Goal: Information Seeking & Learning: Learn about a topic

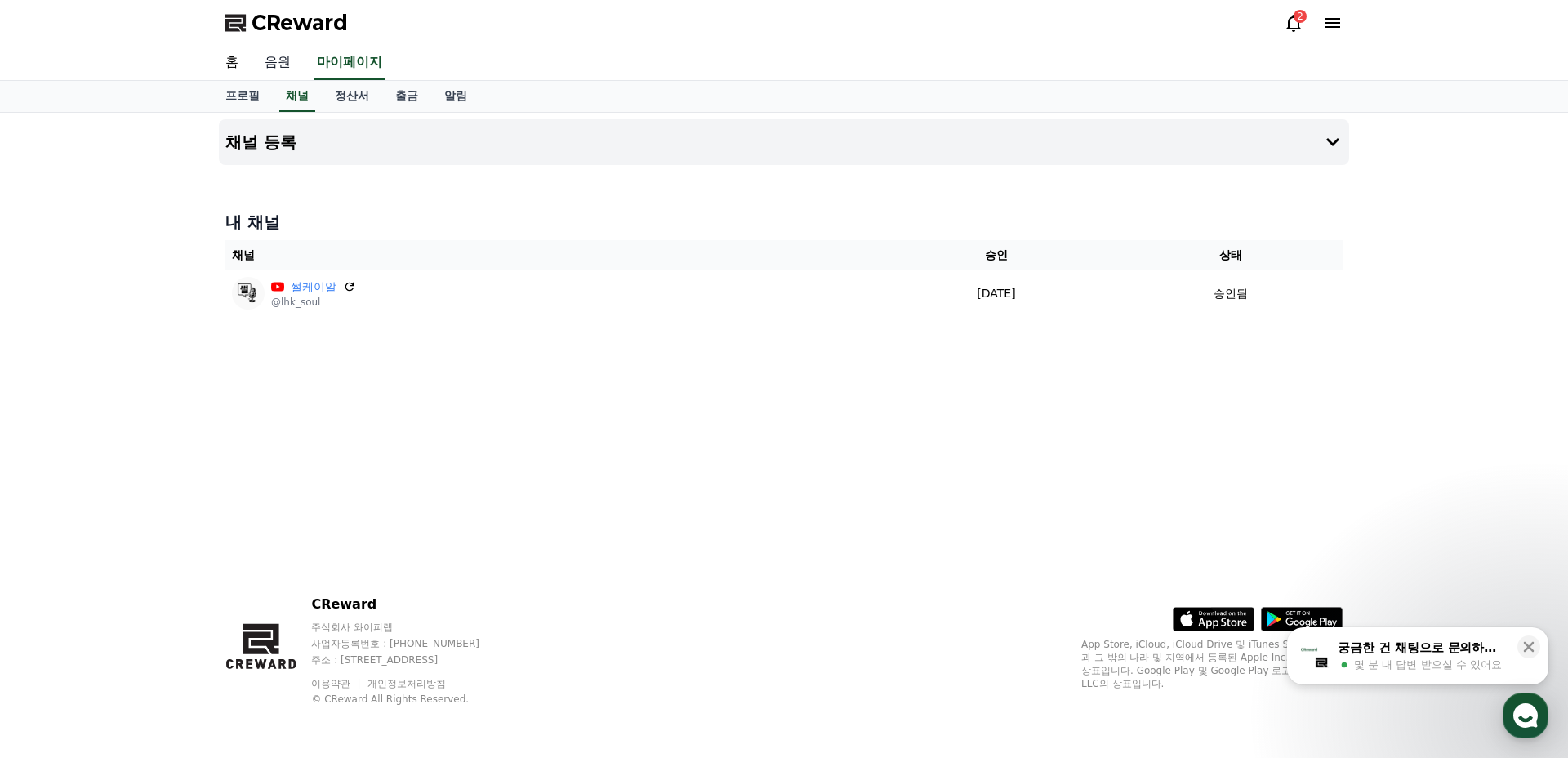
click at [279, 58] on link "음원" at bounding box center [277, 63] width 52 height 34
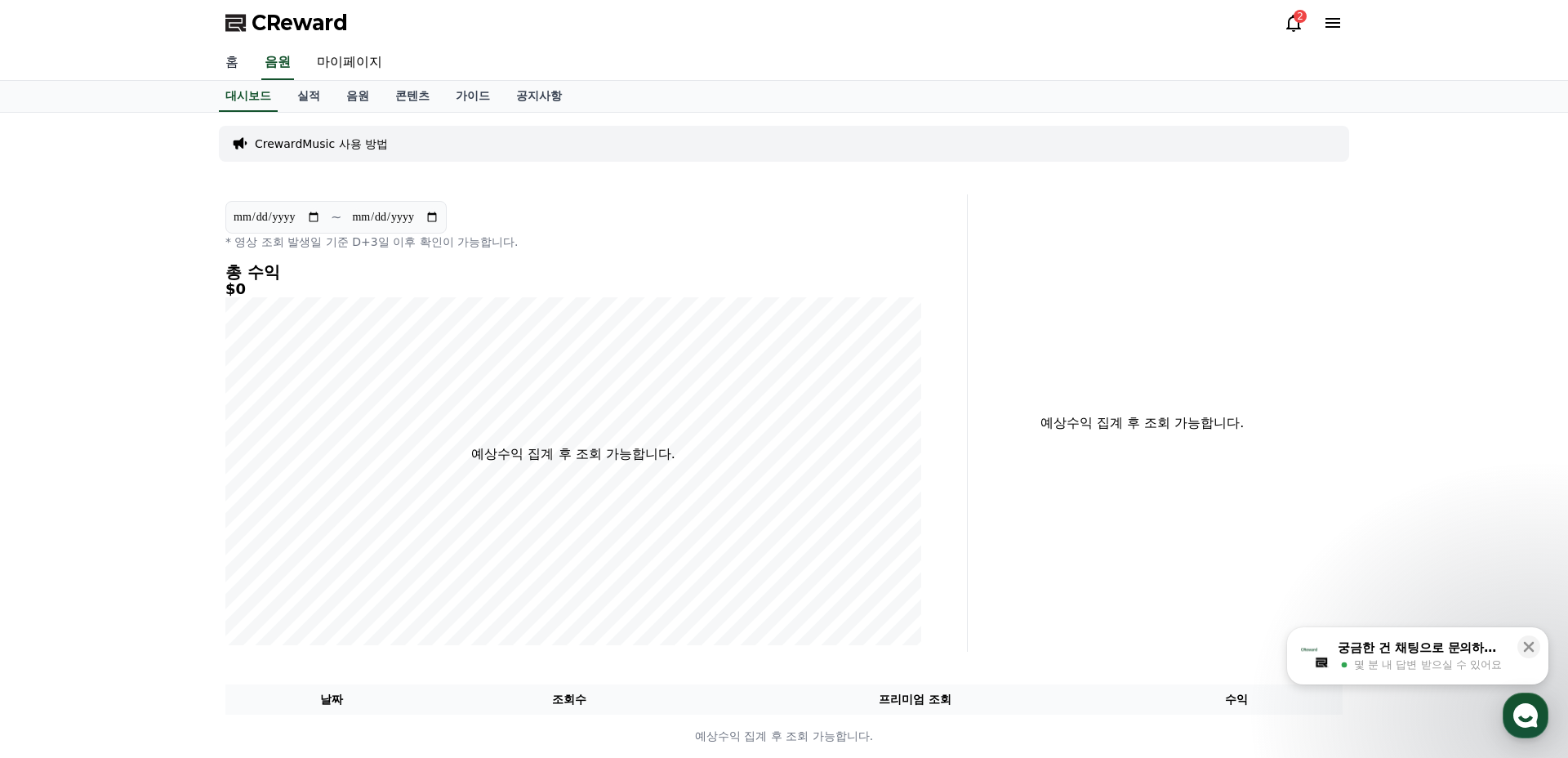
click at [219, 59] on link "홈" at bounding box center [232, 63] width 39 height 34
click at [1296, 25] on icon at bounding box center [1293, 23] width 20 height 20
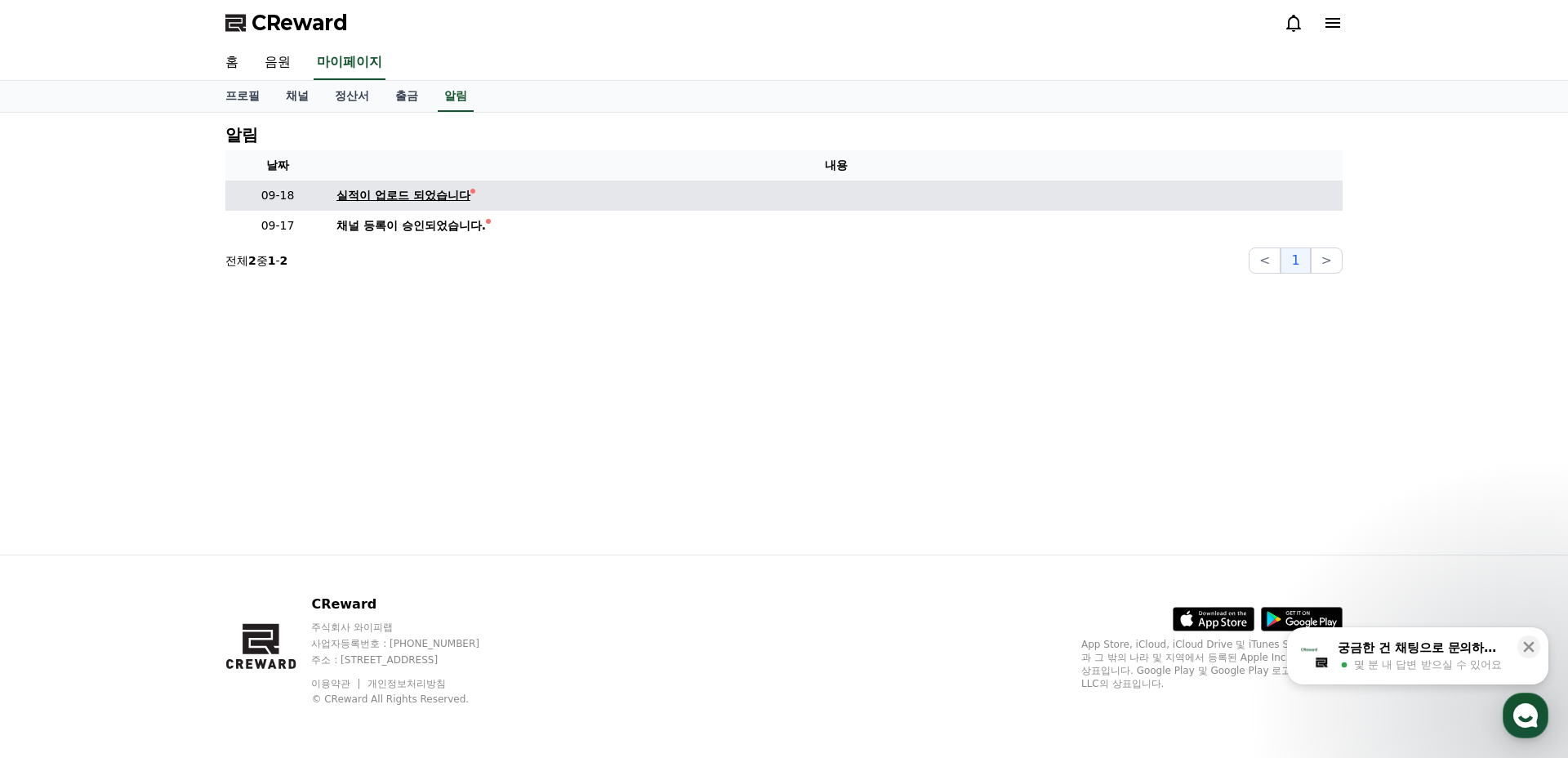
click at [498, 190] on link "실적이 업로드 되었습니다" at bounding box center [836, 195] width 999 height 17
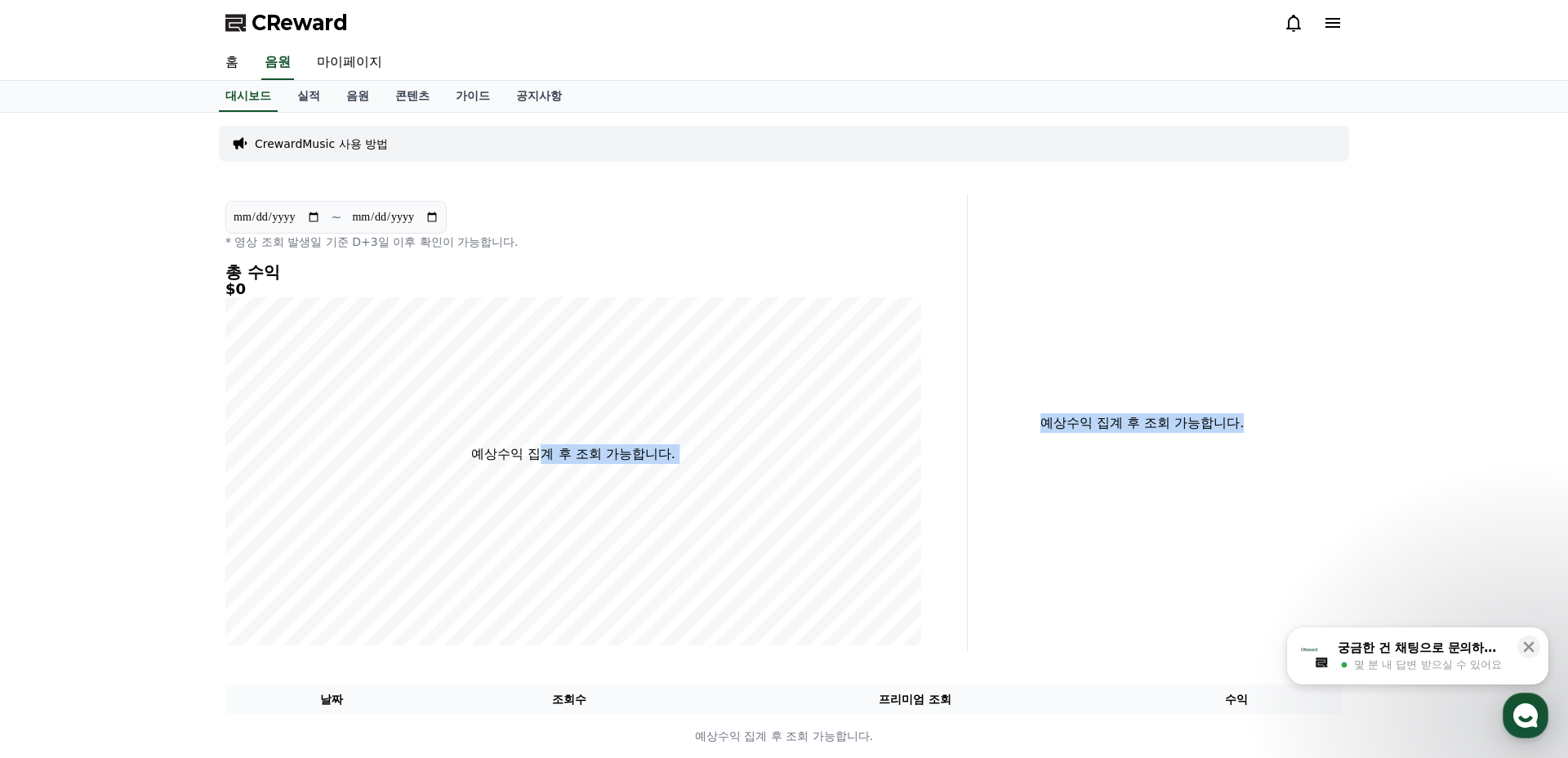
drag, startPoint x: 544, startPoint y: 449, endPoint x: 1252, endPoint y: 418, distance: 708.7
click at [1252, 418] on div "**********" at bounding box center [784, 423] width 1130 height 458
click at [1252, 418] on p "예상수익 집계 후 조회 가능합니다." at bounding box center [1141, 423] width 323 height 20
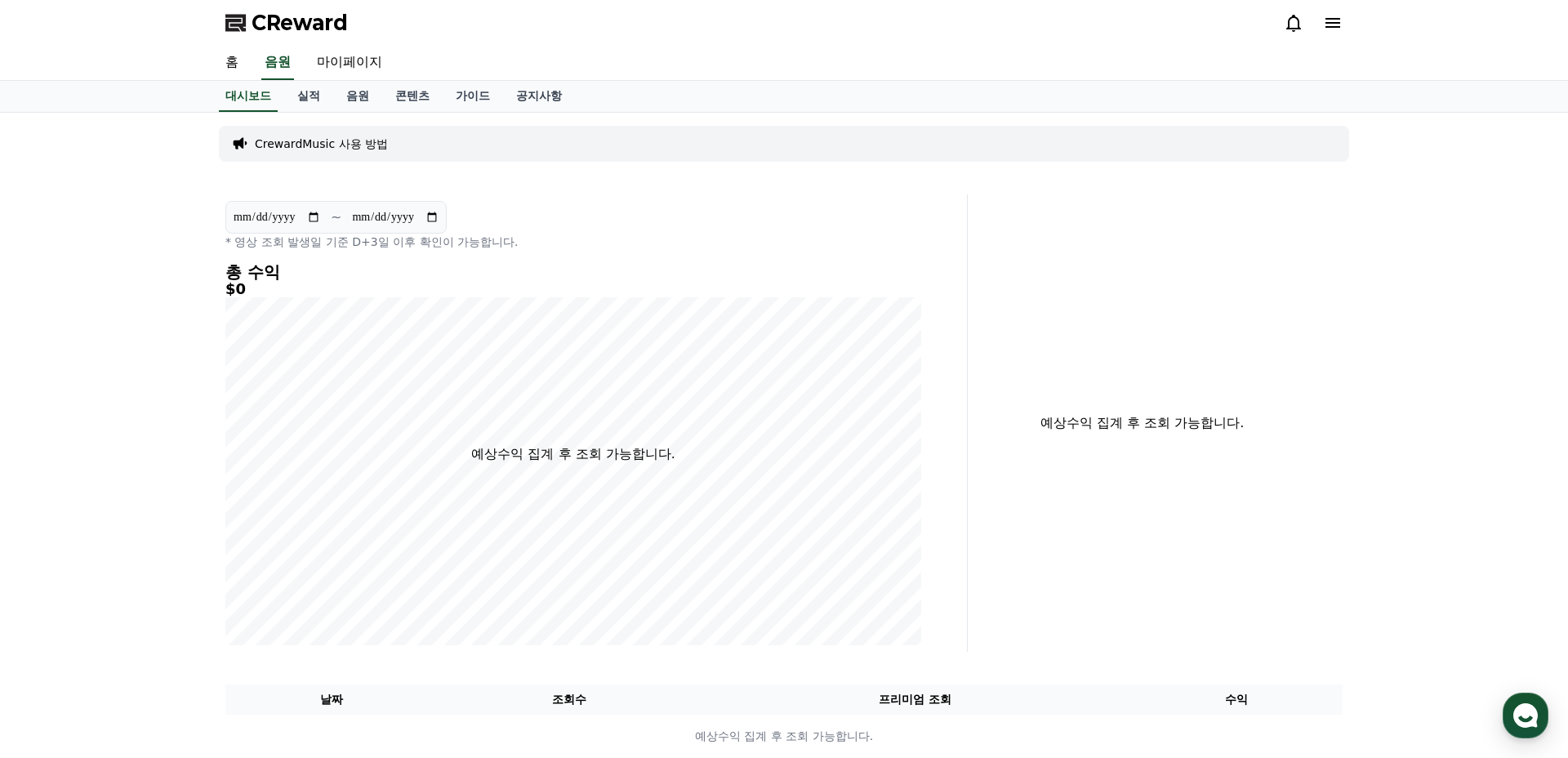
click at [293, 215] on input "**********" at bounding box center [277, 217] width 88 height 18
click at [297, 218] on input "**********" at bounding box center [277, 217] width 88 height 18
click at [321, 218] on input "**********" at bounding box center [277, 217] width 88 height 18
click at [321, 217] on input "**********" at bounding box center [277, 217] width 88 height 18
type input "**********"
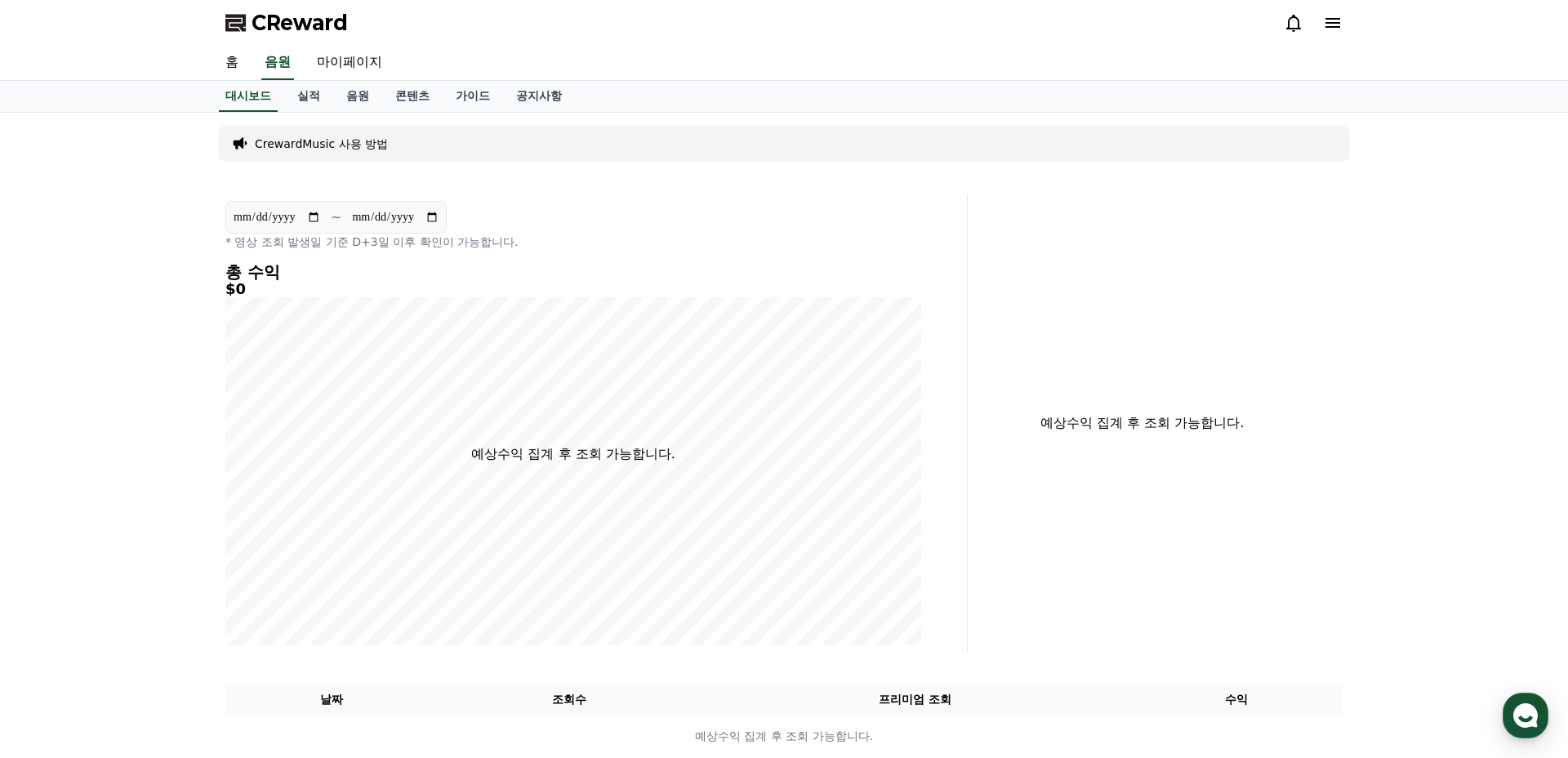
click at [429, 213] on input "**********" at bounding box center [395, 217] width 88 height 18
click at [544, 253] on div "**********" at bounding box center [573, 423] width 708 height 458
click at [304, 96] on link "실적" at bounding box center [309, 96] width 49 height 31
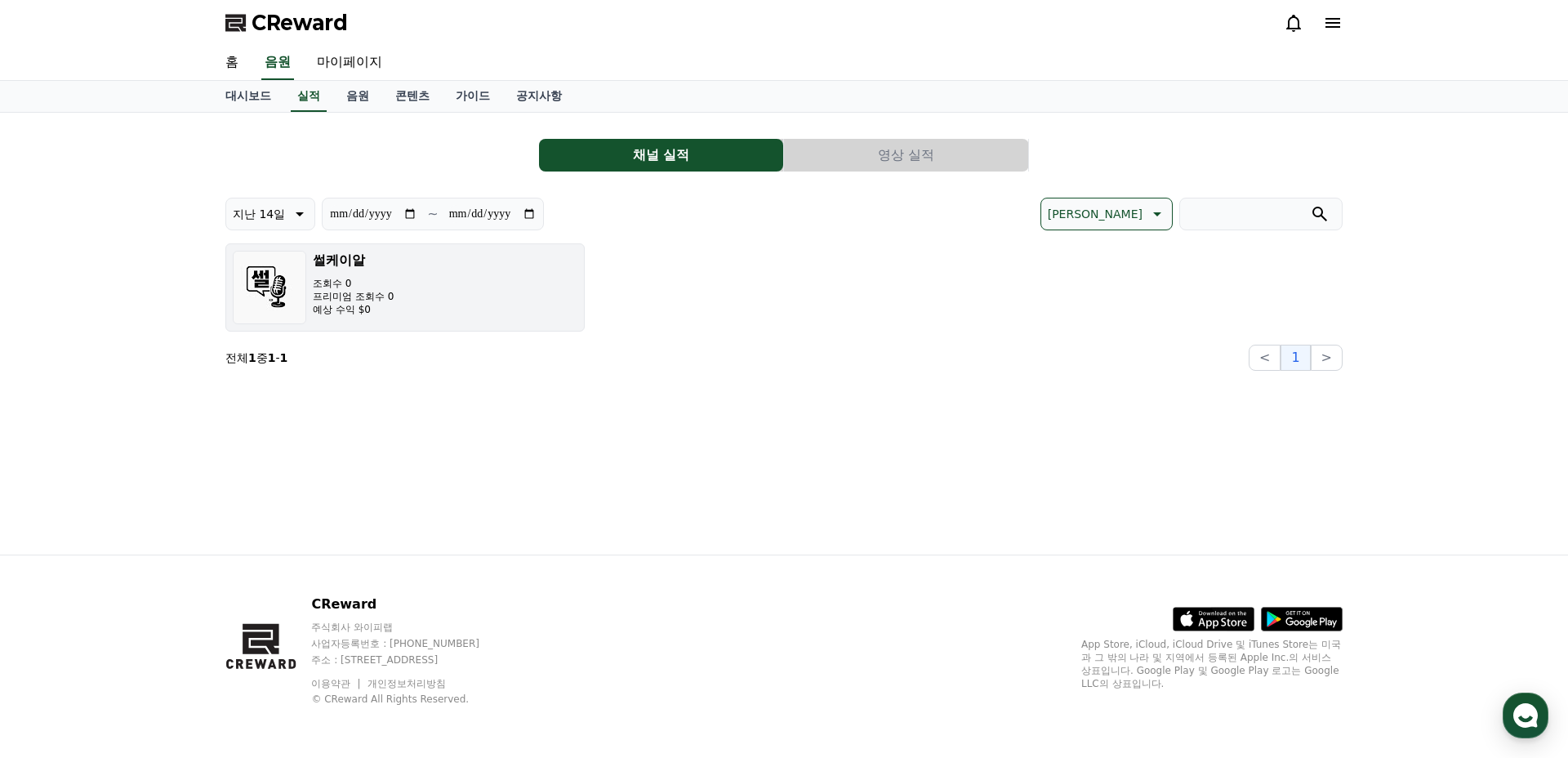
click at [396, 314] on button "썰케이알 조회수 0 프리미엄 조회수 0 예상 수익 $0" at bounding box center [405, 288] width 359 height 88
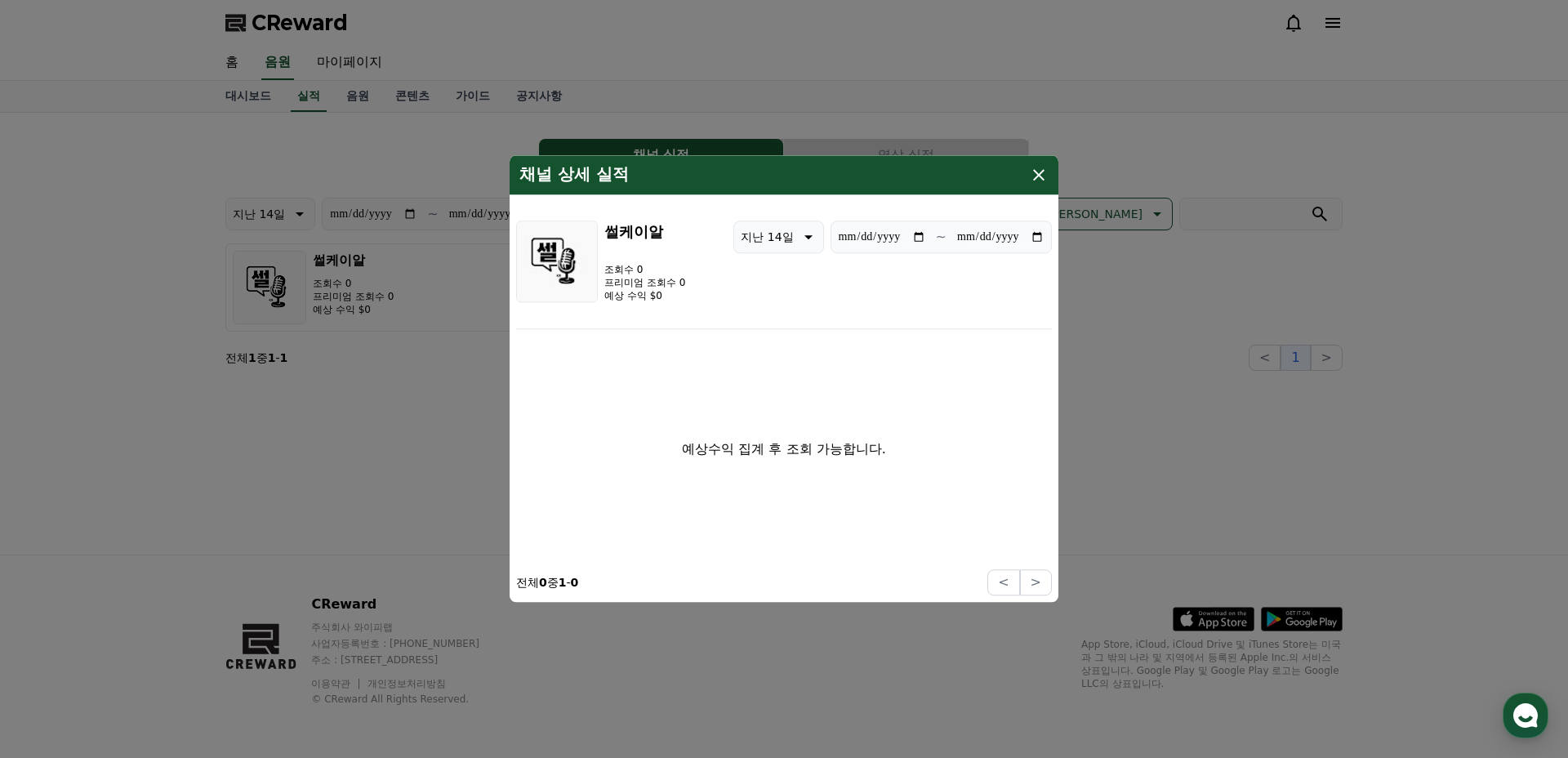
click at [1028, 179] on icon "modal" at bounding box center [1038, 175] width 20 height 20
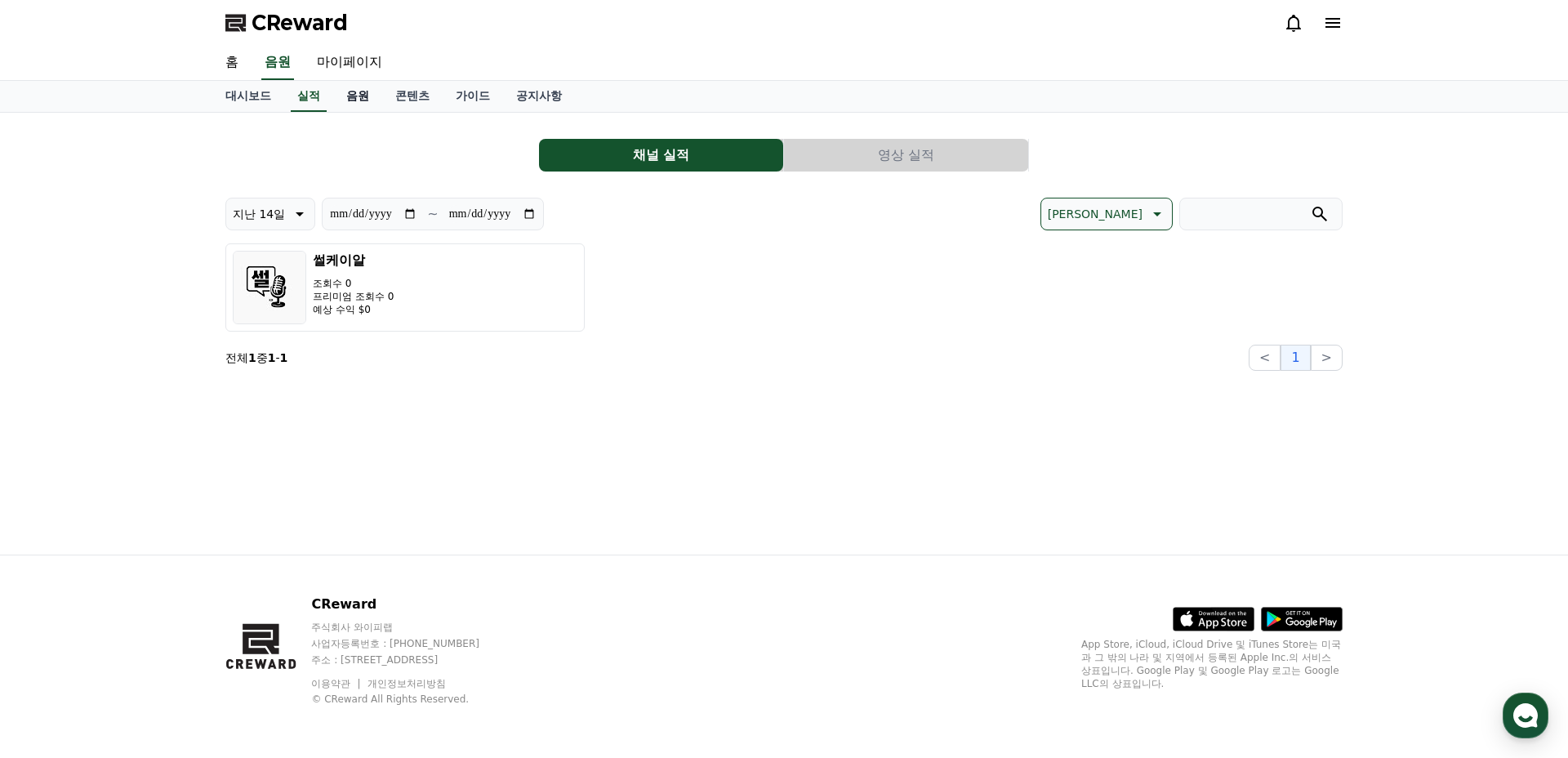
click at [348, 100] on link "음원" at bounding box center [357, 96] width 49 height 31
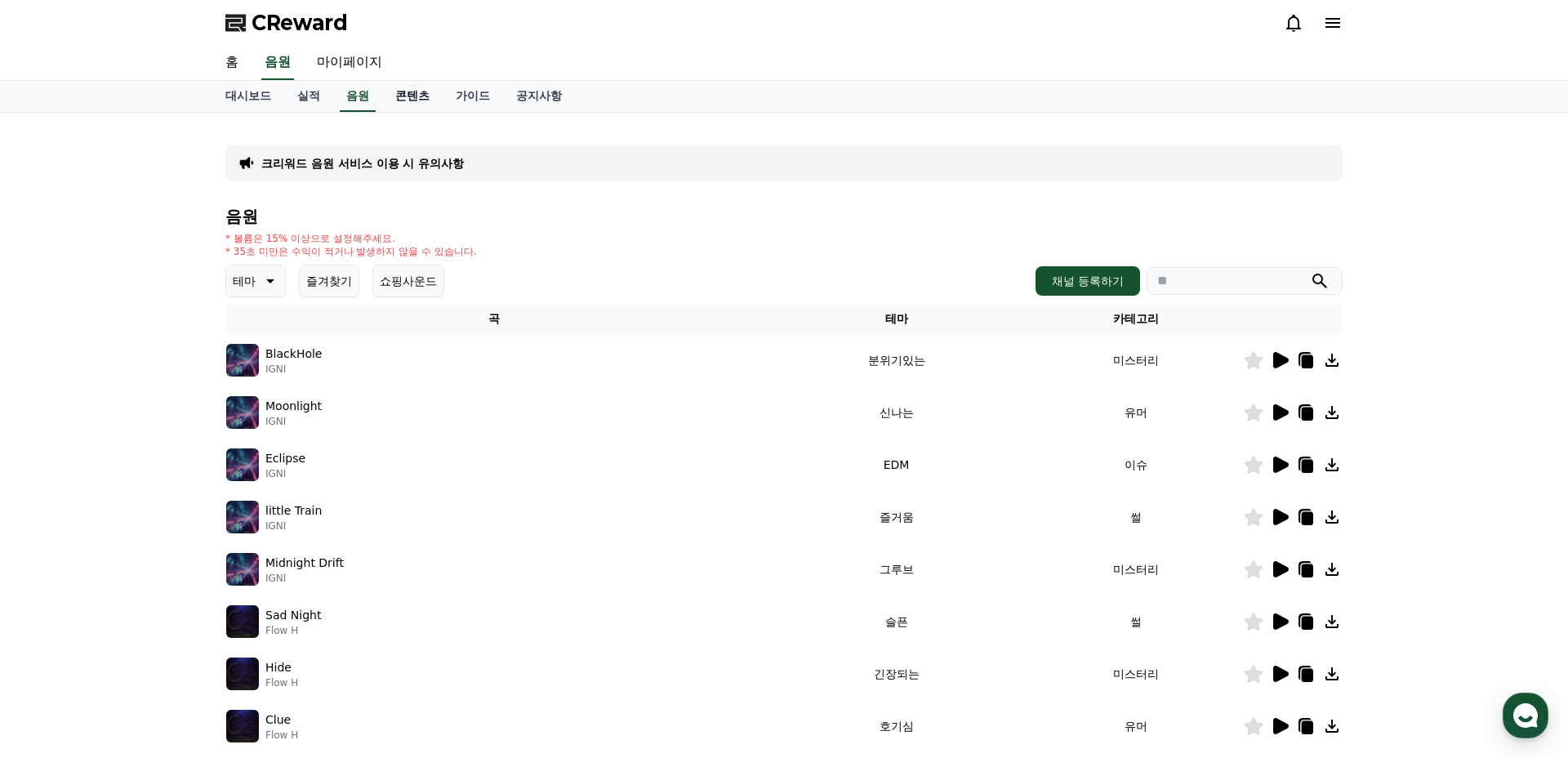
click at [395, 97] on link "콘텐츠" at bounding box center [412, 96] width 61 height 31
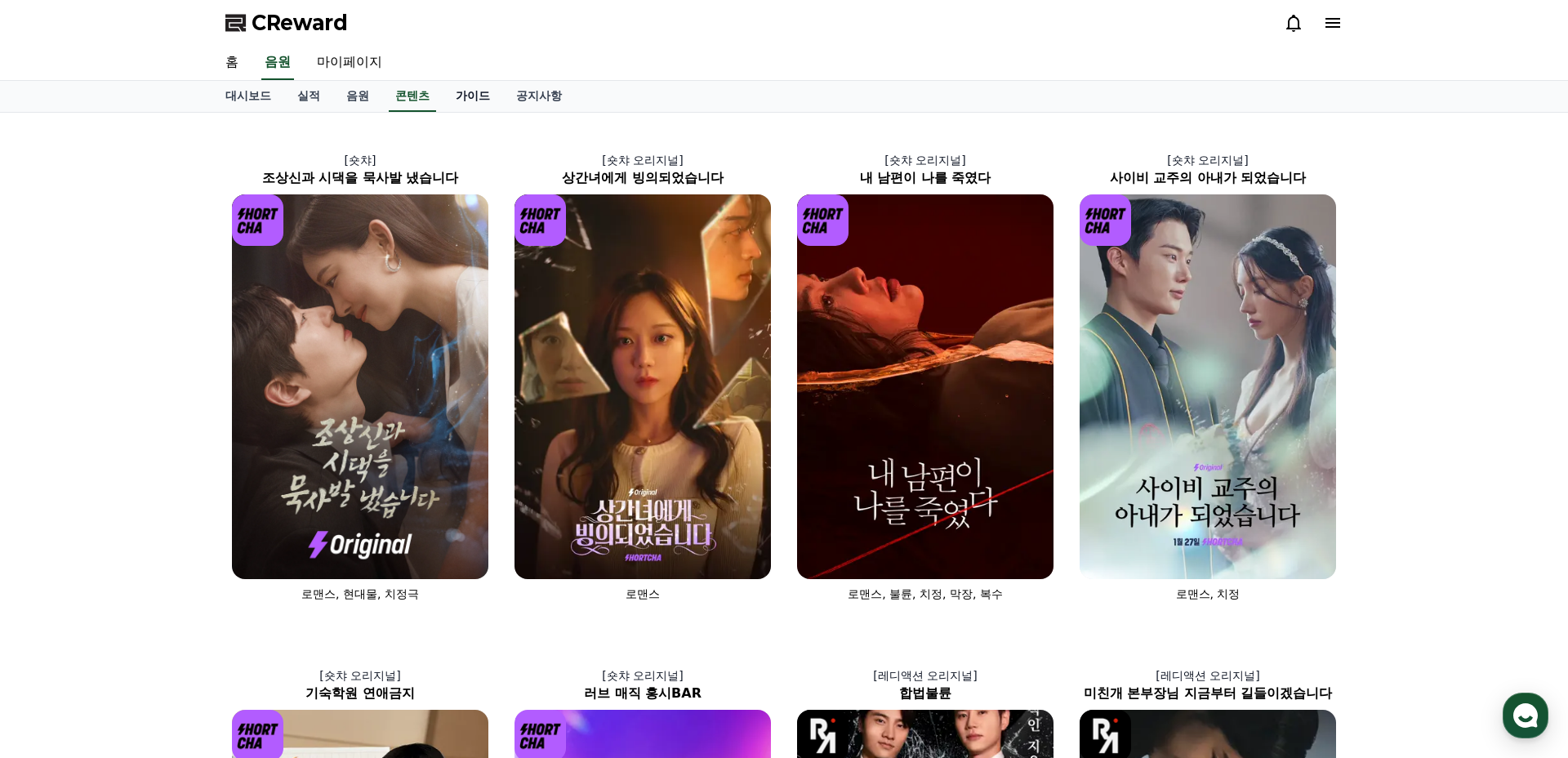
click at [461, 93] on link "가이드" at bounding box center [473, 96] width 61 height 31
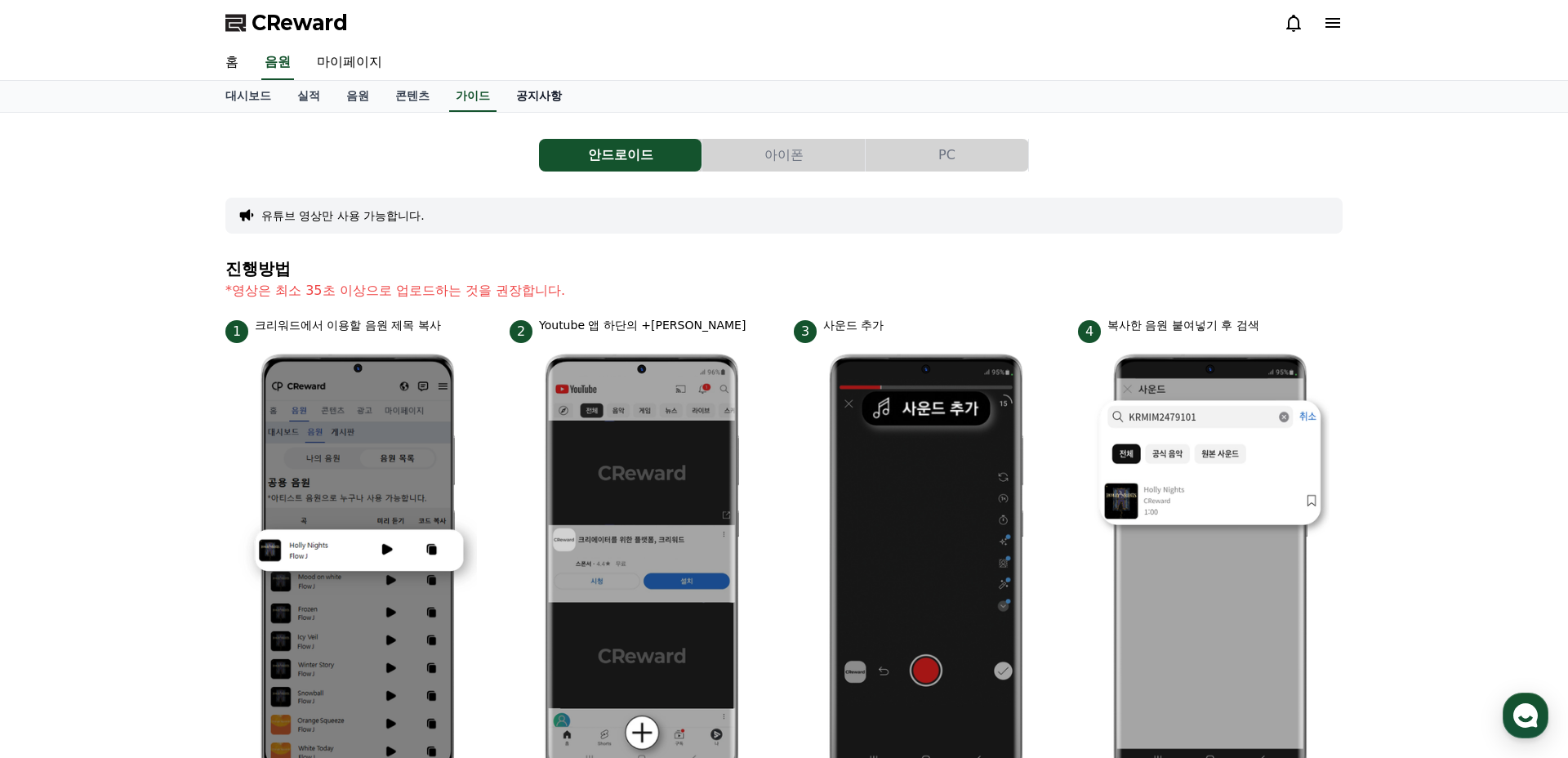
click at [525, 94] on link "공지사항" at bounding box center [539, 96] width 72 height 31
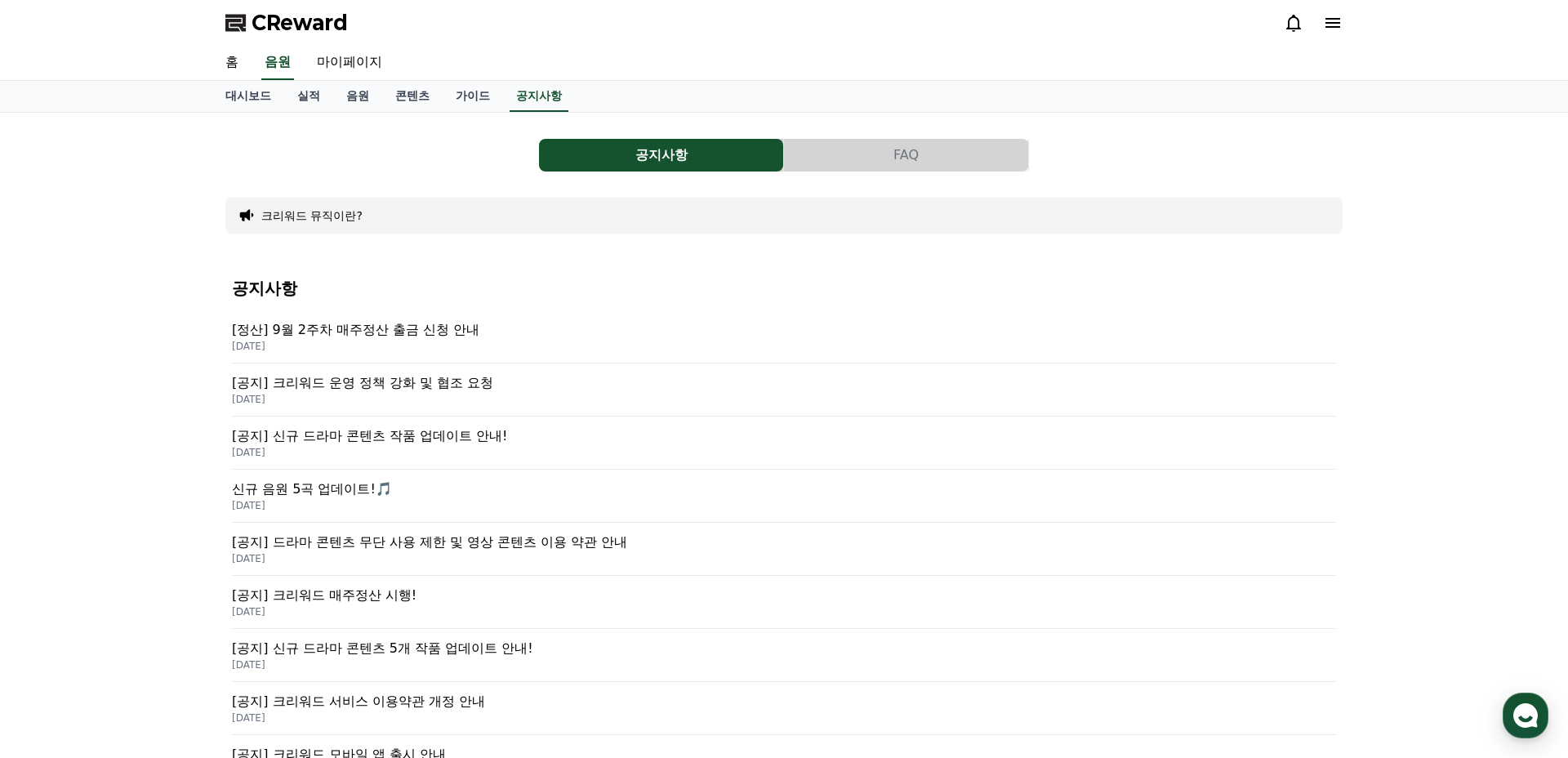
drag, startPoint x: 625, startPoint y: 100, endPoint x: 181, endPoint y: 334, distance: 501.9
click at [182, 328] on div "CReward 홈 음원 마이페이지 대시보드 실적 음원 콘텐츠 가이드 공지사항 공지사항 FAQ 크리워드 뮤직이란? 공지사항 [정산] 9월 2주차…" at bounding box center [784, 592] width 1568 height 1184
click at [181, 334] on div "공지사항 FAQ 크리워드 뮤직이란? 공지사항 [정산] 9월 2주차 매주정산 출금 신청 안내 [DATE] [공지] 크리워드 운영 정책 강화 및 …" at bounding box center [784, 547] width 1568 height 868
drag, startPoint x: 181, startPoint y: 334, endPoint x: 1245, endPoint y: 293, distance: 1064.8
click at [1245, 293] on div "공지사항 FAQ 크리워드 뮤직이란? 공지사항 [정산] 9월 2주차 매주정산 출금 신청 안내 [DATE] [공지] 크리워드 운영 정책 강화 및 …" at bounding box center [784, 547] width 1568 height 868
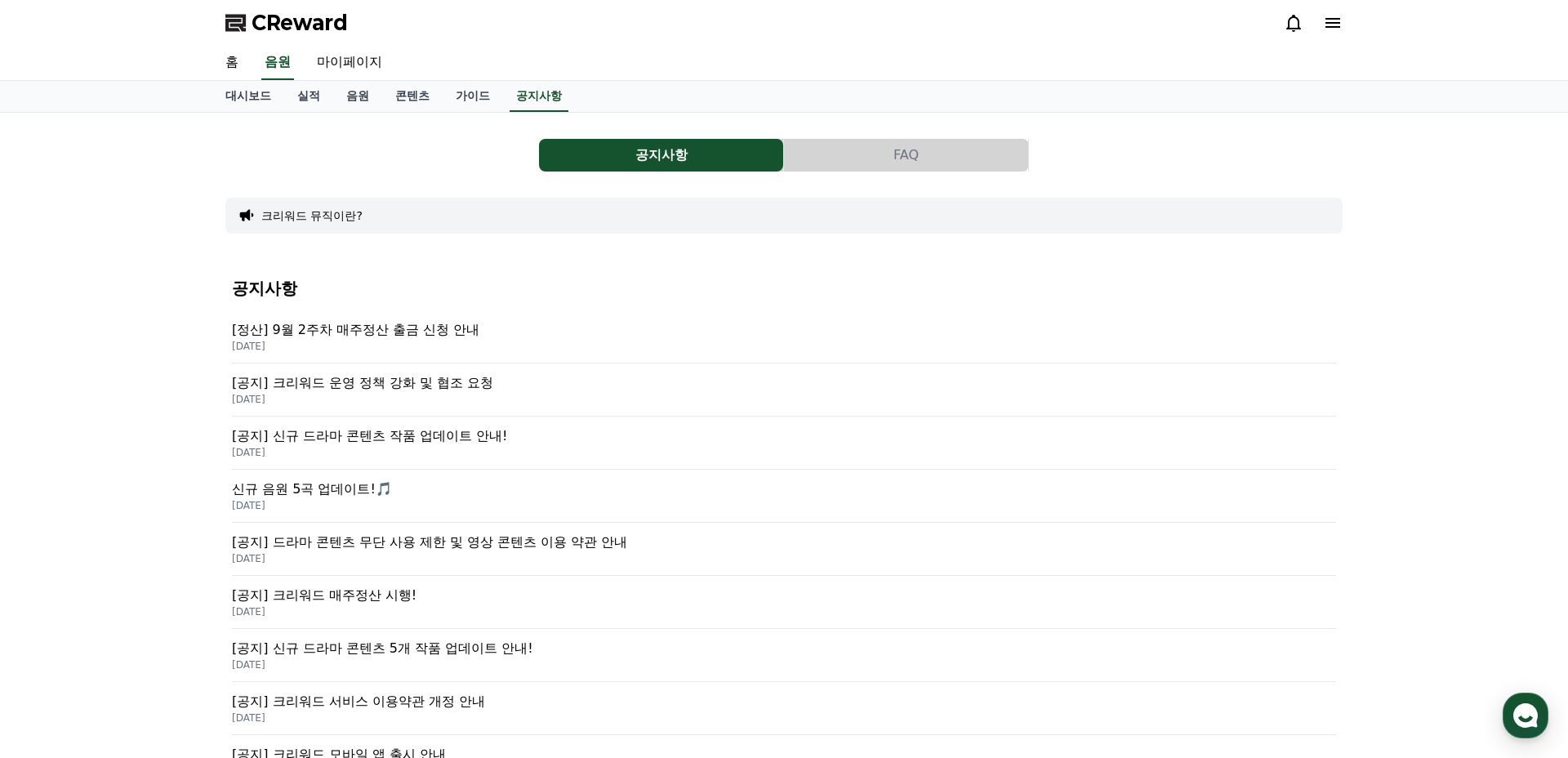
click at [1145, 139] on div "공지사항 FAQ" at bounding box center [784, 154] width 1117 height 32
click at [482, 390] on p "[공지] 크리워드 운영 정책 강화 및 협조 요청" at bounding box center [783, 383] width 1104 height 20
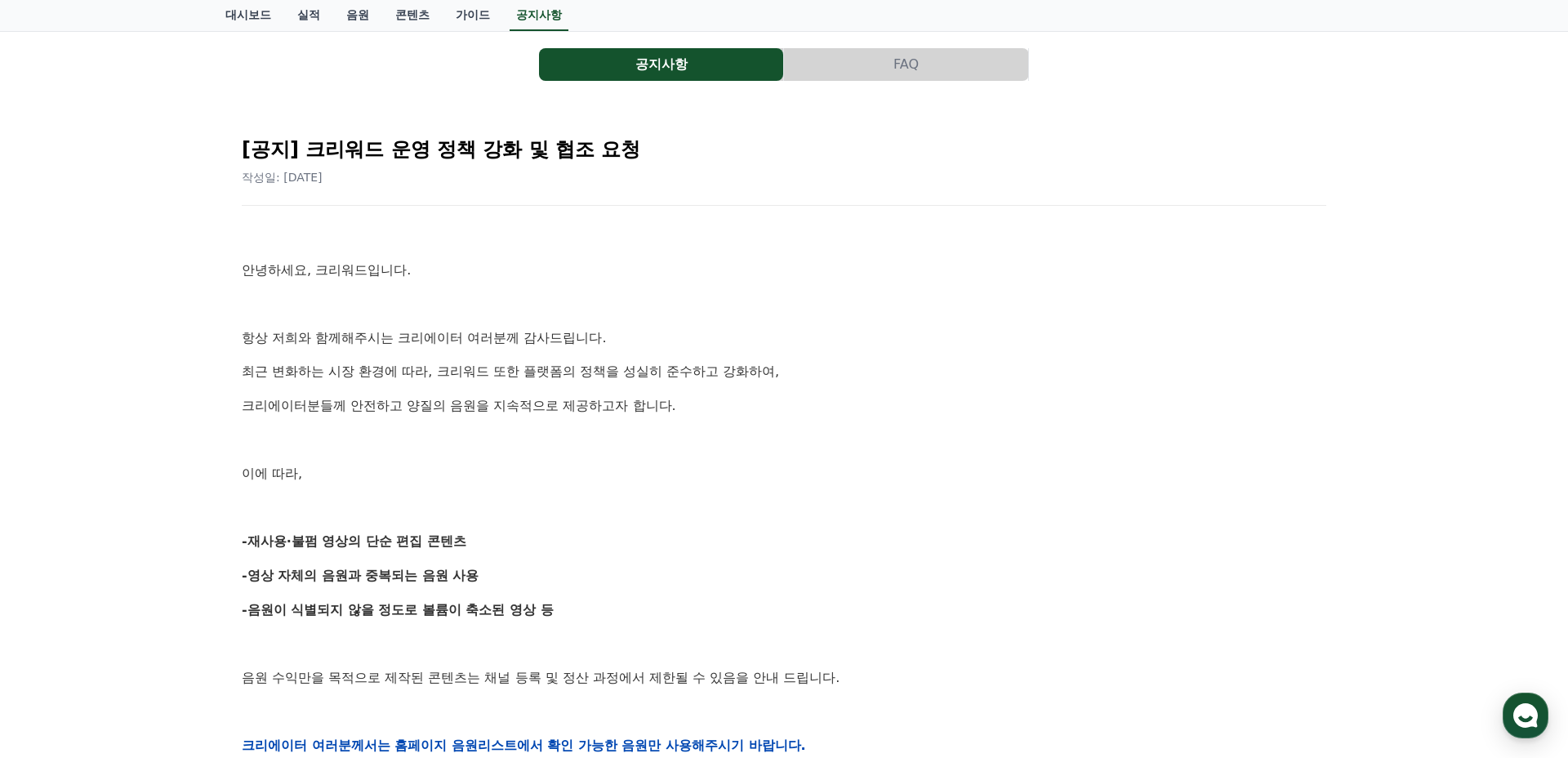
scroll to position [204, 0]
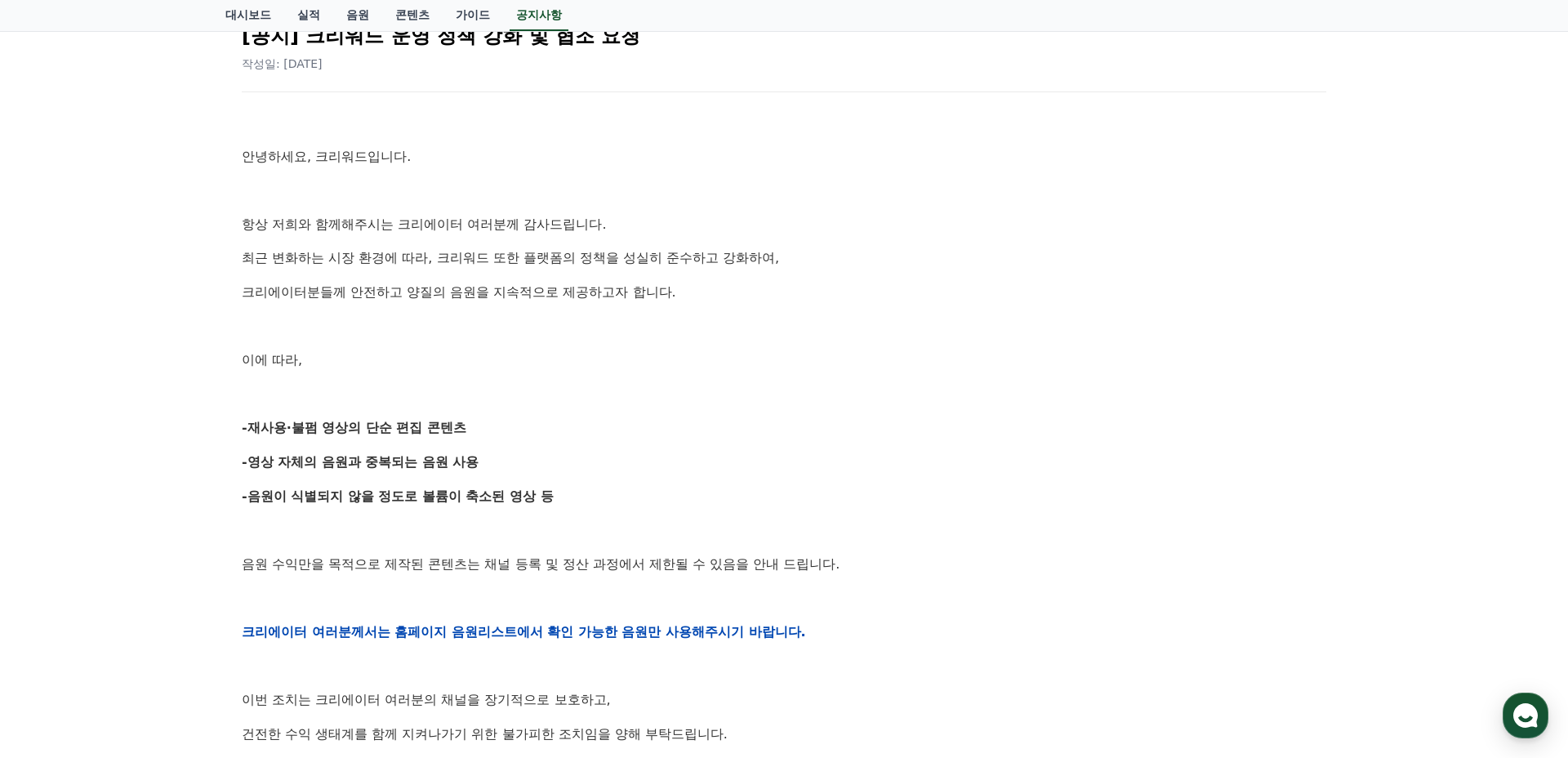
drag, startPoint x: 390, startPoint y: 226, endPoint x: 511, endPoint y: 445, distance: 250.2
click at [512, 441] on div "안녕하세요, 크리워드입니다. 항상 저희와 함께해주시는 크리에이터 여러분께 감사드립니다. 최근 변화하는 시장 환경에 따라, 크리워드 또한 플랫폼…" at bounding box center [783, 631] width 1084 height 1040
click at [511, 445] on div "안녕하세요, 크리워드입니다. 항상 저희와 함께해주시는 크리에이터 여러분께 감사드립니다. 최근 변화하는 시장 환경에 따라, 크리워드 또한 플랫폼…" at bounding box center [783, 631] width 1084 height 1040
drag, startPoint x: 509, startPoint y: 450, endPoint x: 509, endPoint y: 357, distance: 93.0
click at [509, 427] on div "안녕하세요, 크리워드입니다. 항상 저희와 함께해주시는 크리에이터 여러분께 감사드립니다. 최근 변화하는 시장 환경에 따라, 크리워드 또한 플랫폼…" at bounding box center [783, 631] width 1084 height 1040
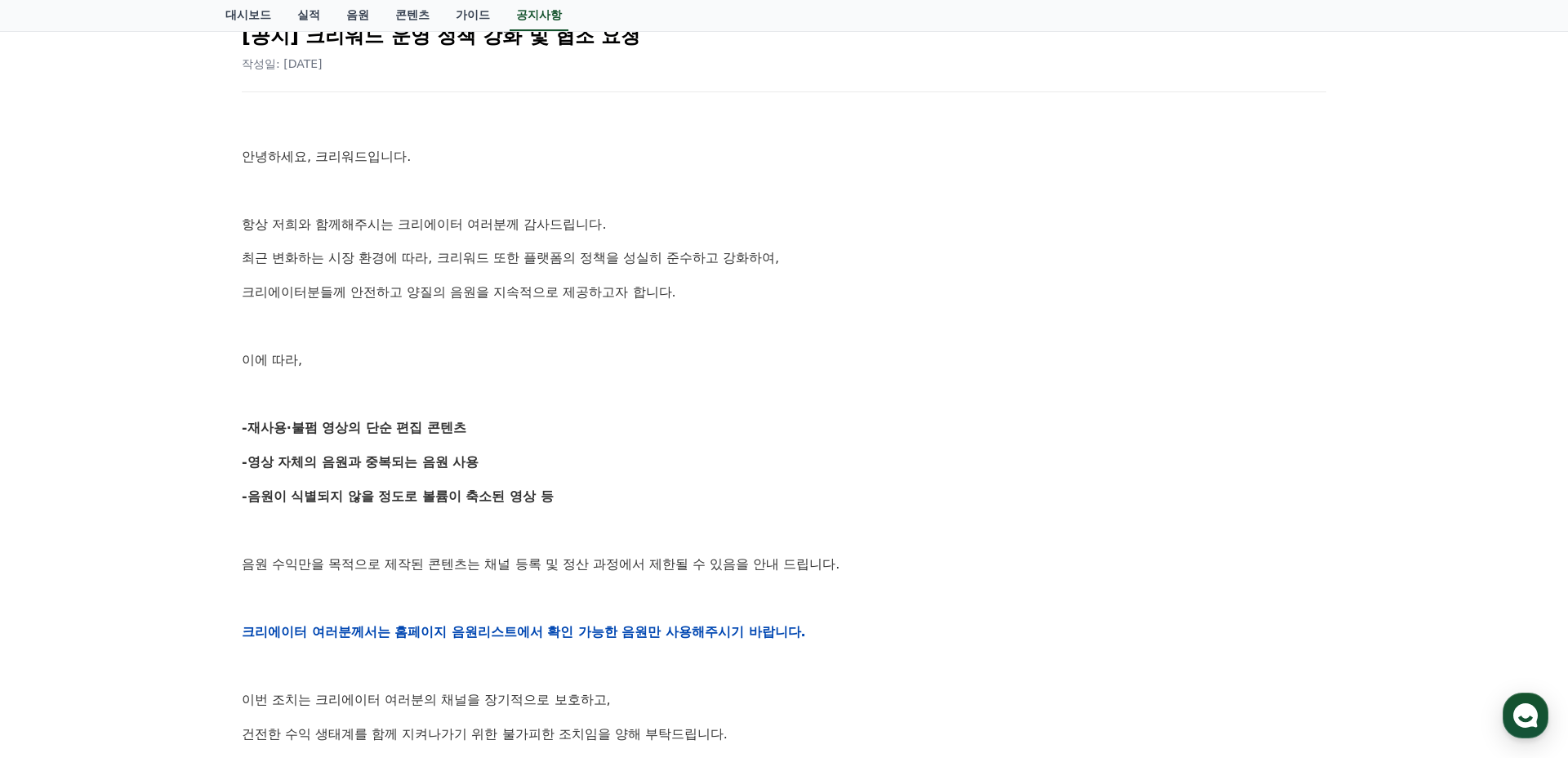
click at [510, 348] on div "안녕하세요, 크리워드입니다. 항상 저희와 함께해주시는 크리에이터 여러분께 감사드립니다. 최근 변화하는 시장 환경에 따라, 크리워드 또한 플랫폼…" at bounding box center [783, 631] width 1084 height 1040
drag, startPoint x: 510, startPoint y: 341, endPoint x: 508, endPoint y: 509, distance: 168.0
click at [509, 499] on div "안녕하세요, 크리워드입니다. 항상 저희와 함께해주시는 크리에이터 여러분께 감사드립니다. 최근 변화하는 시장 환경에 따라, 크리워드 또한 플랫폼…" at bounding box center [783, 631] width 1084 height 1040
click at [508, 509] on div "안녕하세요, 크리워드입니다. 항상 저희와 함께해주시는 크리에이터 여러분께 감사드립니다. 최근 변화하는 시장 환경에 따라, 크리워드 또한 플랫폼…" at bounding box center [783, 631] width 1084 height 1040
drag, startPoint x: 506, startPoint y: 516, endPoint x: 497, endPoint y: 370, distance: 146.3
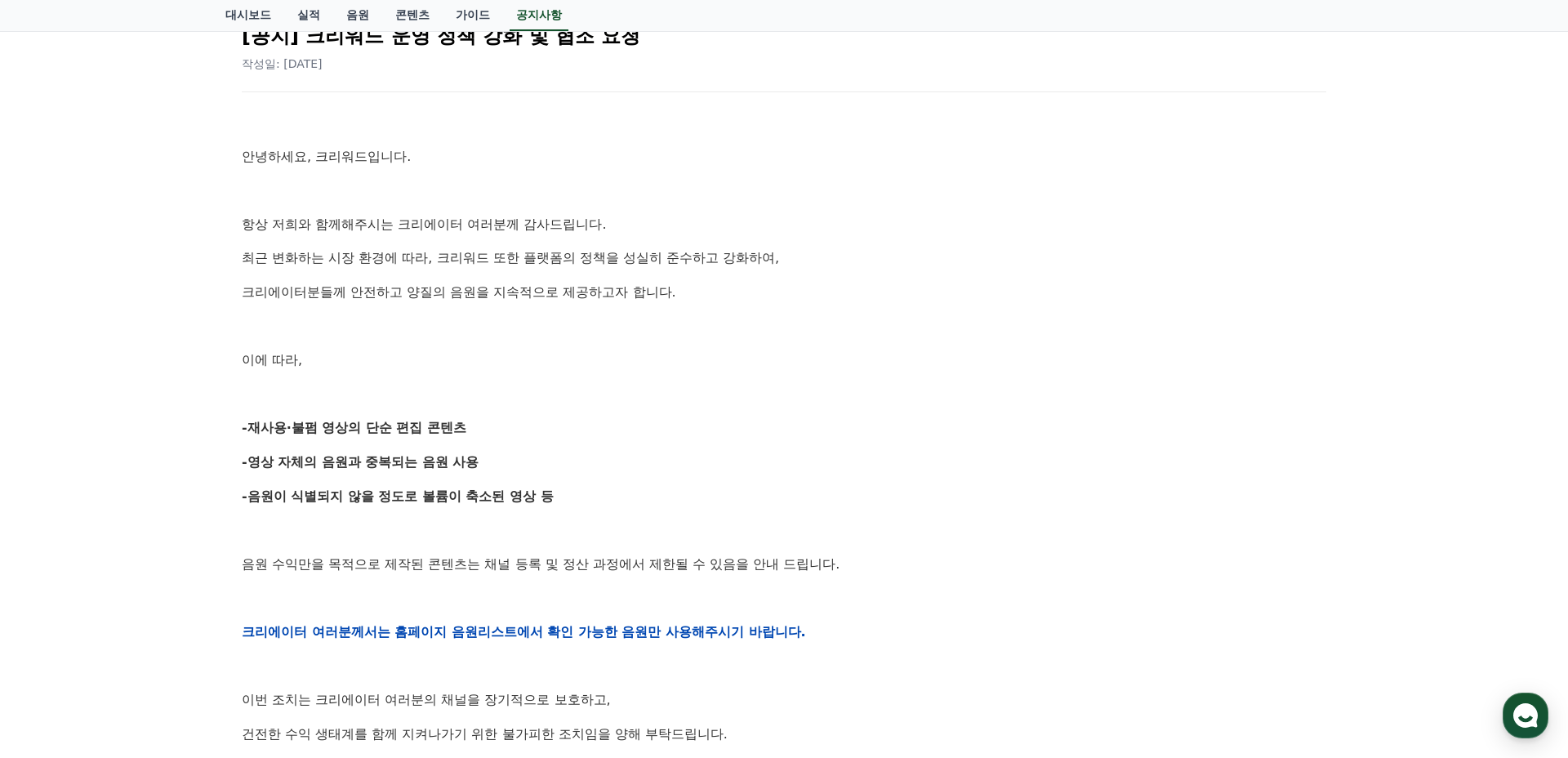
click at [497, 370] on div "안녕하세요, 크리워드입니다. 항상 저희와 함께해주시는 크리에이터 여러분께 감사드립니다. 최근 변화하는 시장 환경에 따라, 크리워드 또한 플랫폼…" at bounding box center [783, 631] width 1084 height 1040
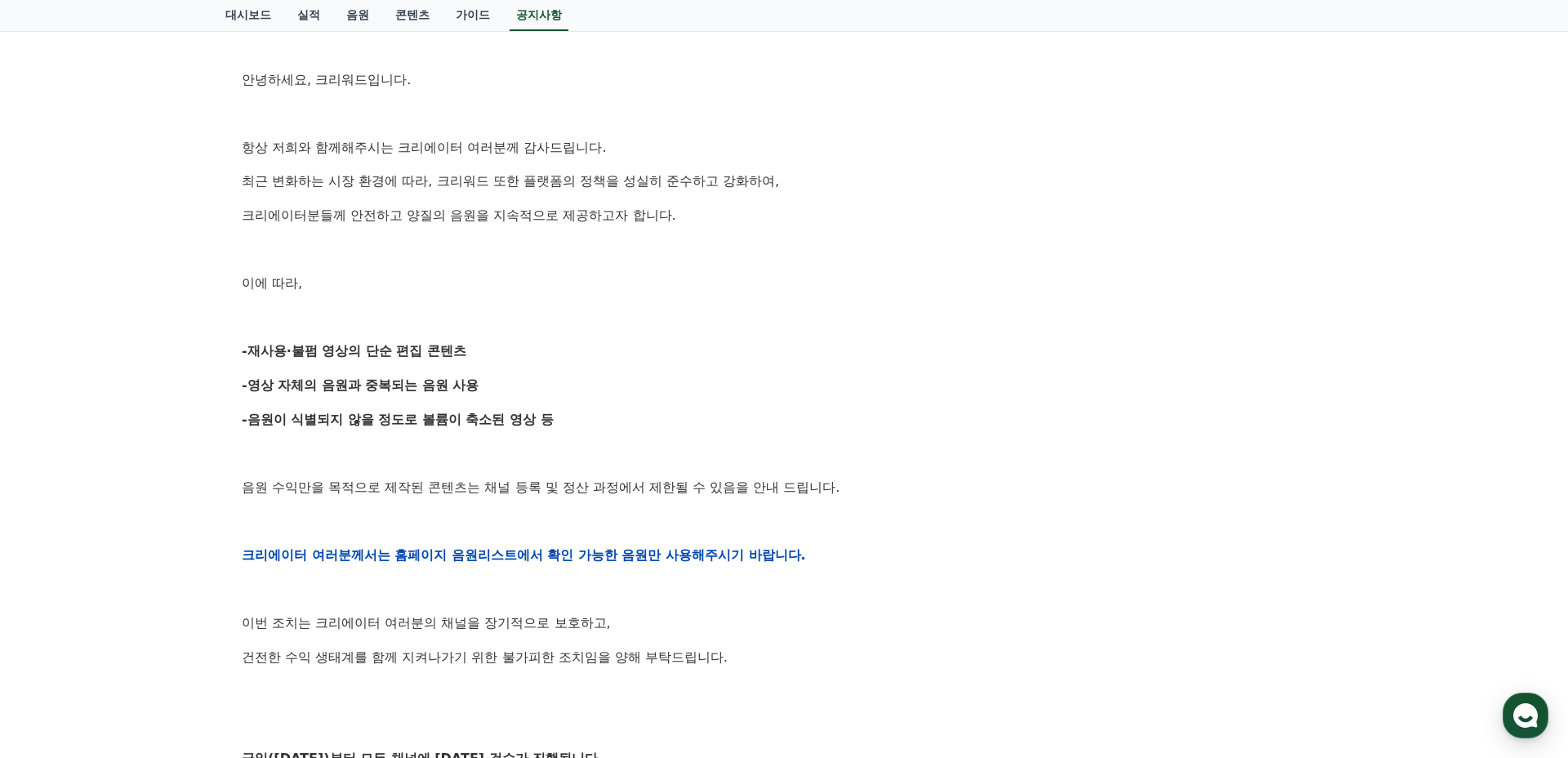
scroll to position [300, 0]
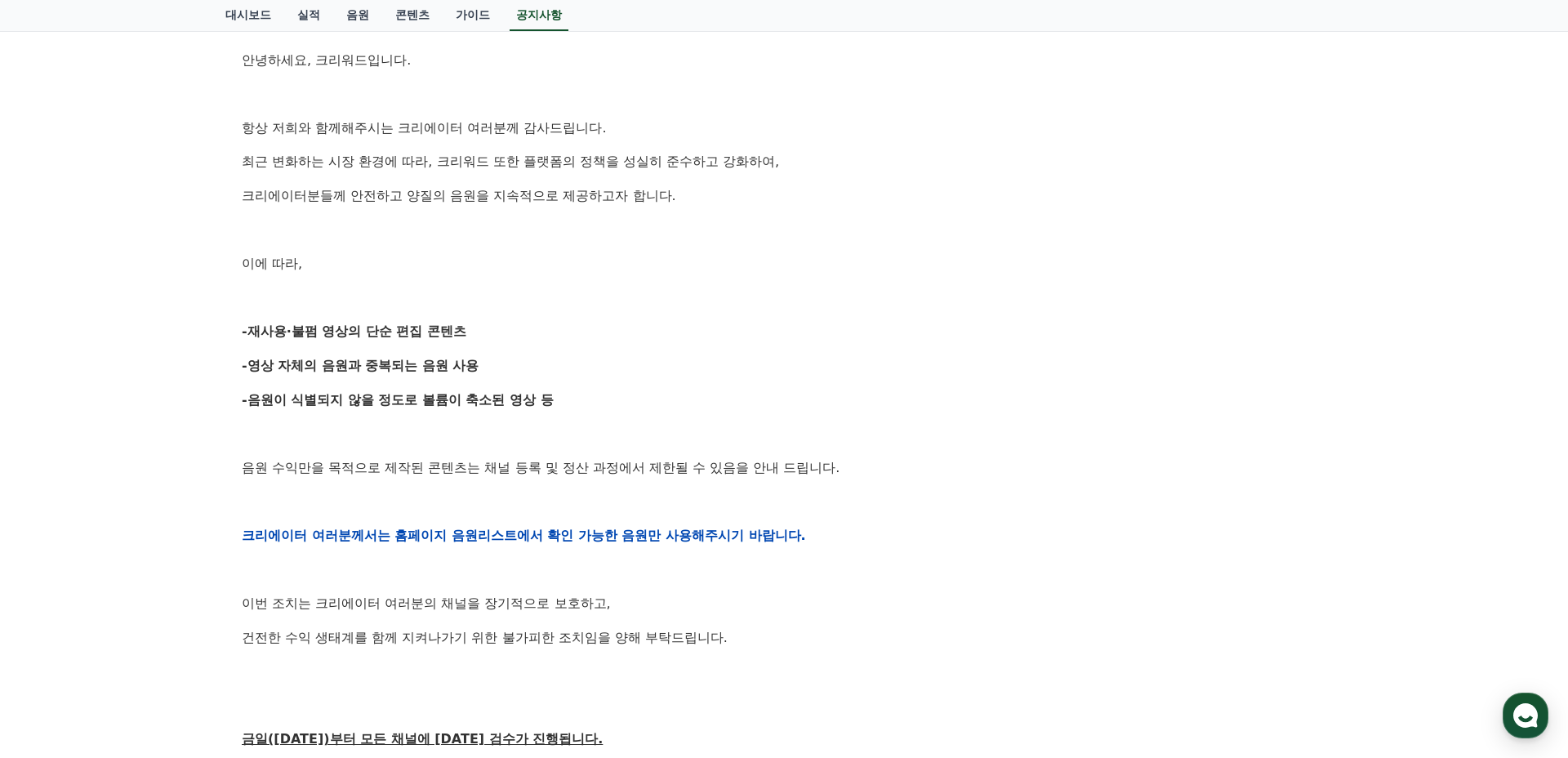
drag, startPoint x: 497, startPoint y: 368, endPoint x: 667, endPoint y: 678, distance: 353.6
click at [666, 661] on div "안녕하세요, 크리워드입니다. 항상 저희와 함께해주시는 크리에이터 여러분께 감사드립니다. 최근 변화하는 시장 환경에 따라, 크리워드 또한 플랫폼…" at bounding box center [783, 535] width 1084 height 1040
click at [667, 678] on p at bounding box center [783, 672] width 1084 height 22
drag, startPoint x: 667, startPoint y: 678, endPoint x: 620, endPoint y: 358, distance: 323.4
click at [620, 358] on div "안녕하세요, 크리워드입니다. 항상 저희와 함께해주시는 크리에이터 여러분께 감사드립니다. 최근 변화하는 시장 환경에 따라, 크리워드 또한 플랫폼…" at bounding box center [783, 535] width 1084 height 1040
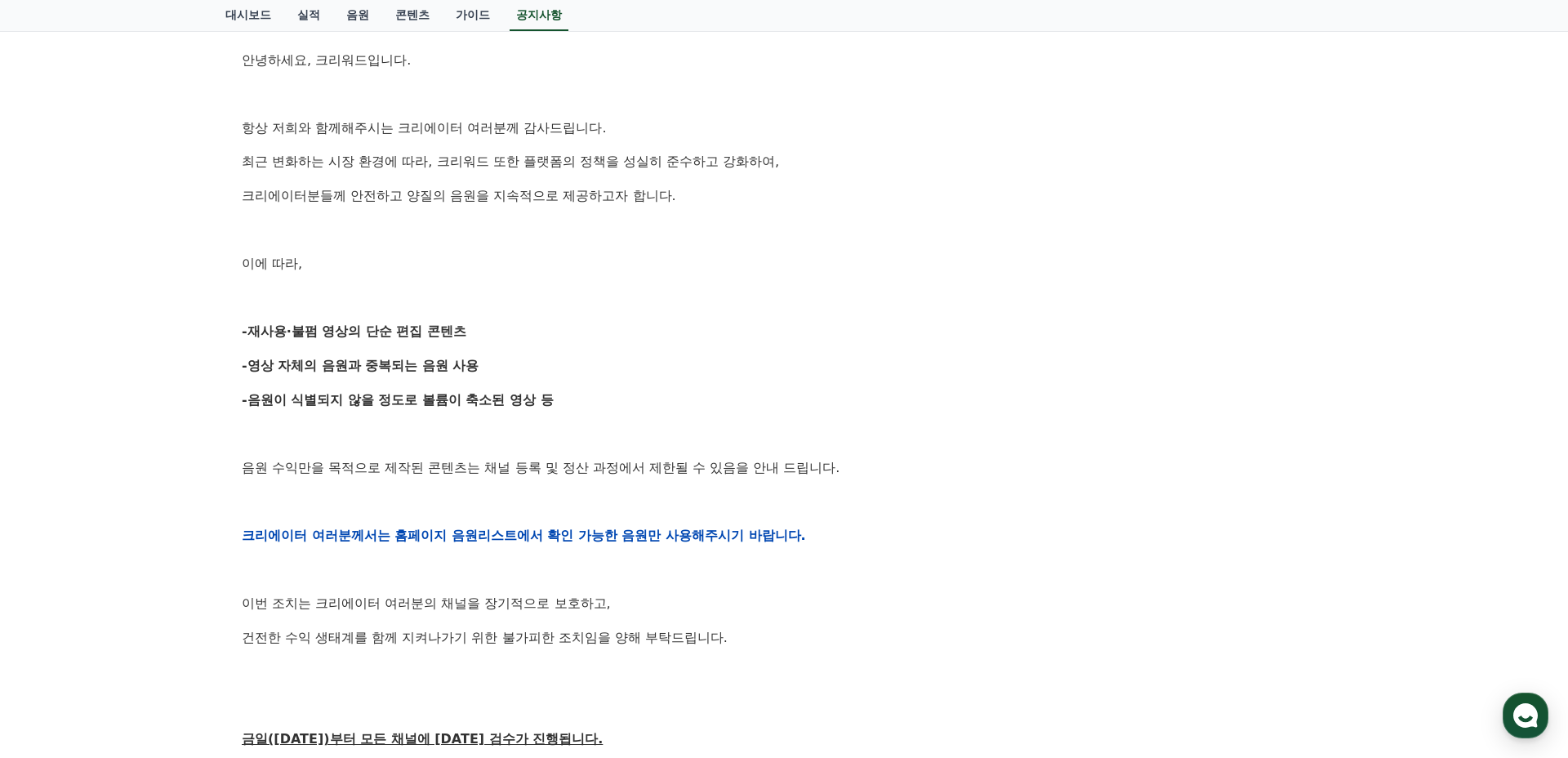
click at [620, 350] on div "안녕하세요, 크리워드입니다. 항상 저희와 함께해주시는 크리에이터 여러분께 감사드립니다. 최근 변화하는 시장 환경에 따라, 크리워드 또한 플랫폼…" at bounding box center [783, 535] width 1084 height 1040
drag, startPoint x: 620, startPoint y: 350, endPoint x: 810, endPoint y: 604, distance: 317.2
click at [819, 556] on div "안녕하세요, 크리워드입니다. 항상 저희와 함께해주시는 크리에이터 여러분께 감사드립니다. 최근 변화하는 시장 환경에 따라, 크리워드 또한 플랫폼…" at bounding box center [783, 535] width 1084 height 1040
click at [810, 604] on p "이번 조치는 크리에이터 여러분의 채널을 장기적으로 보호하고," at bounding box center [783, 604] width 1084 height 22
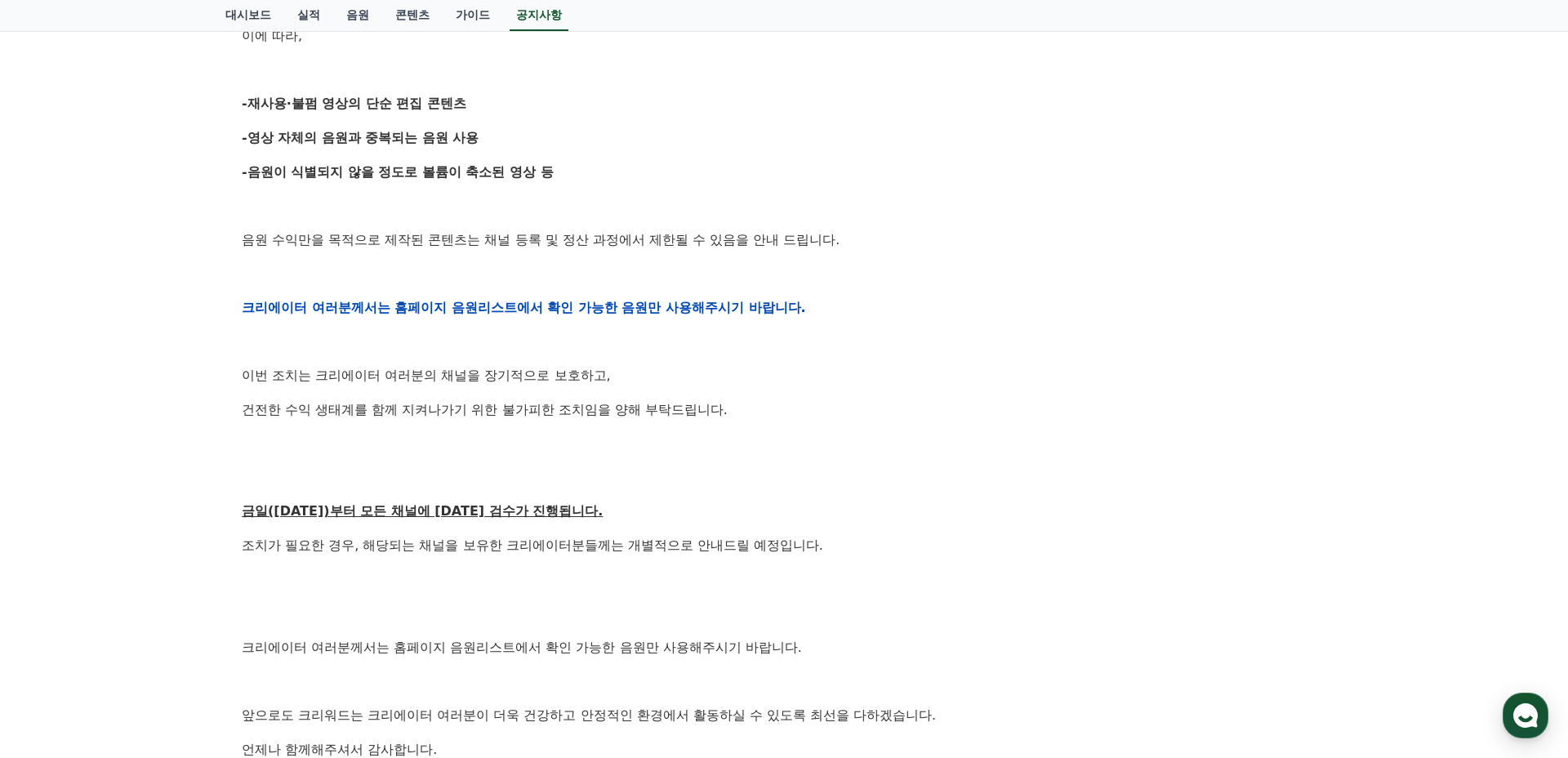
scroll to position [657, 0]
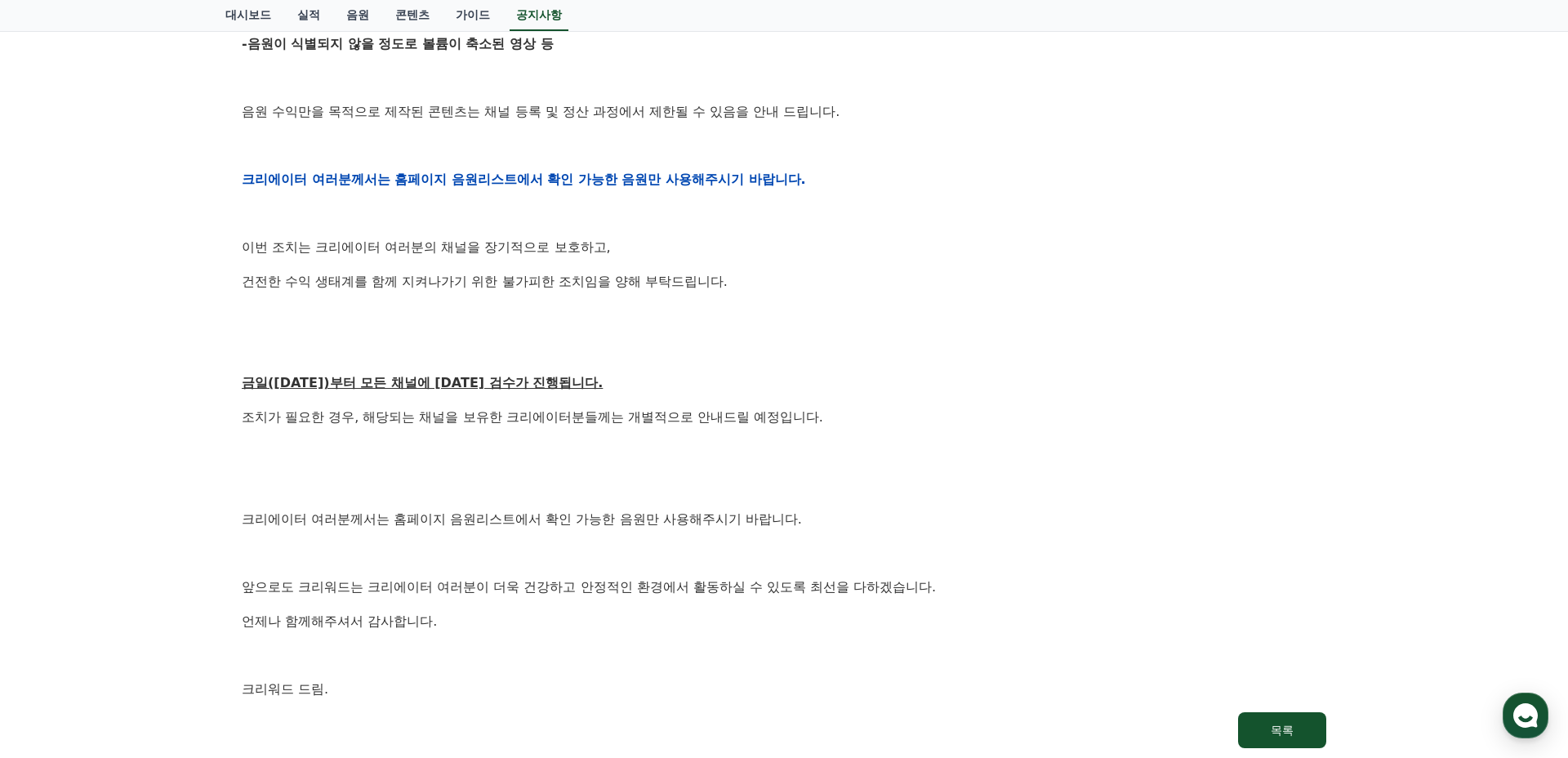
drag, startPoint x: 819, startPoint y: 205, endPoint x: 736, endPoint y: 611, distance: 414.4
click at [740, 582] on div "안녕하세요, 크리워드입니다. 항상 저희와 함께해주시는 크리에이터 여러분께 감사드립니다. 최근 변화하는 시장 환경에 따라, 크리워드 또한 플랫폼…" at bounding box center [783, 179] width 1084 height 1040
click at [736, 611] on p "언제나 함께해주셔서 감사합니다." at bounding box center [783, 622] width 1084 height 22
drag, startPoint x: 732, startPoint y: 611, endPoint x: 663, endPoint y: 321, distance: 298.1
click at [663, 349] on div "안녕하세요, 크리워드입니다. 항상 저희와 함께해주시는 크리에이터 여러분께 감사드립니다. 최근 변화하는 시장 환경에 따라, 크리워드 또한 플랫폼…" at bounding box center [783, 179] width 1084 height 1040
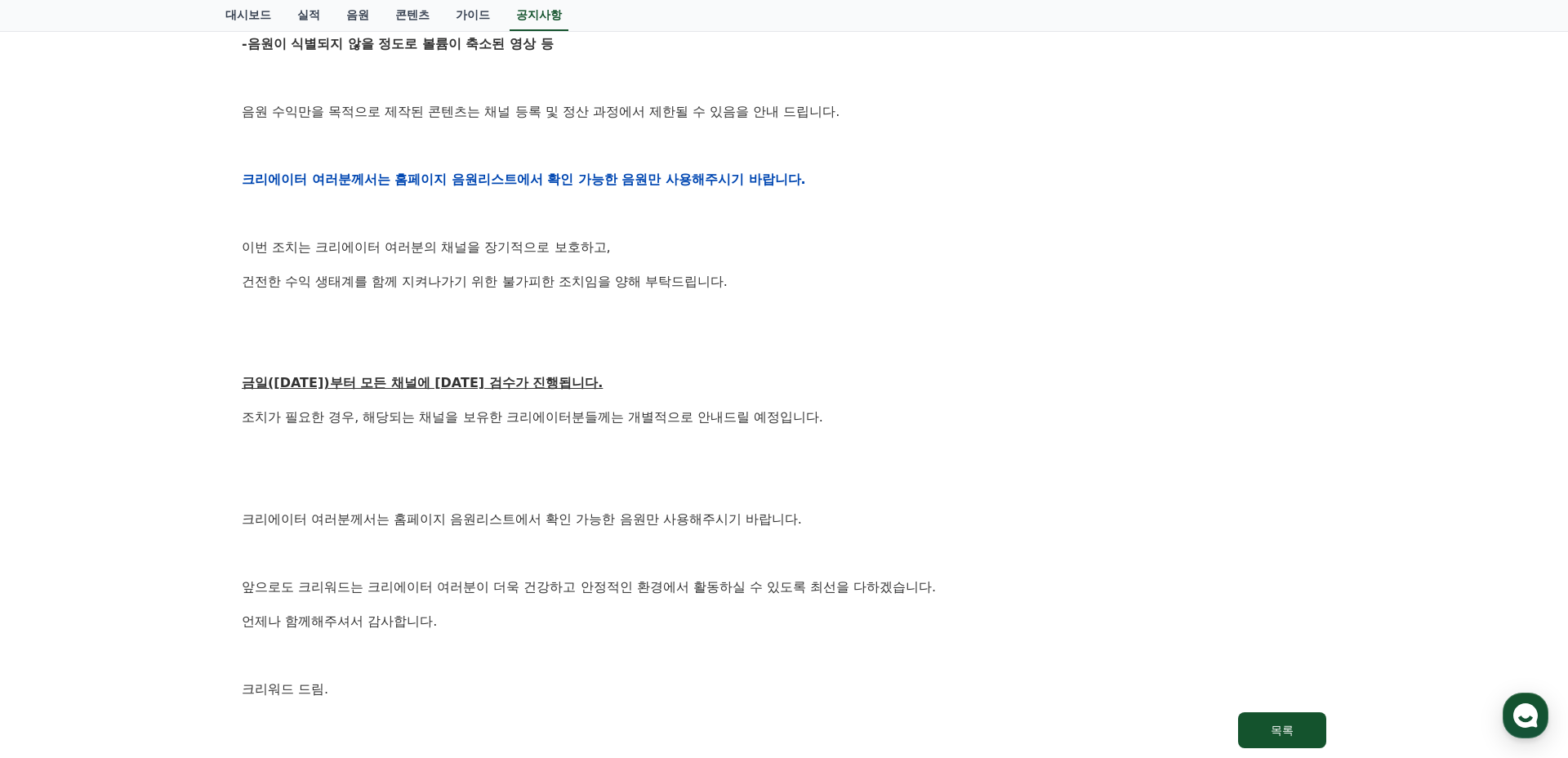
click at [663, 321] on p at bounding box center [783, 315] width 1084 height 22
drag, startPoint x: 810, startPoint y: 232, endPoint x: 717, endPoint y: 556, distance: 337.1
click at [720, 539] on div "안녕하세요, 크리워드입니다. 항상 저희와 함께해주시는 크리에이터 여러분께 감사드립니다. 최근 변화하는 시장 환경에 따라, 크리워드 또한 플랫폼…" at bounding box center [783, 179] width 1084 height 1040
click at [717, 556] on p at bounding box center [783, 554] width 1084 height 22
drag, startPoint x: 277, startPoint y: 419, endPoint x: 762, endPoint y: 409, distance: 485.1
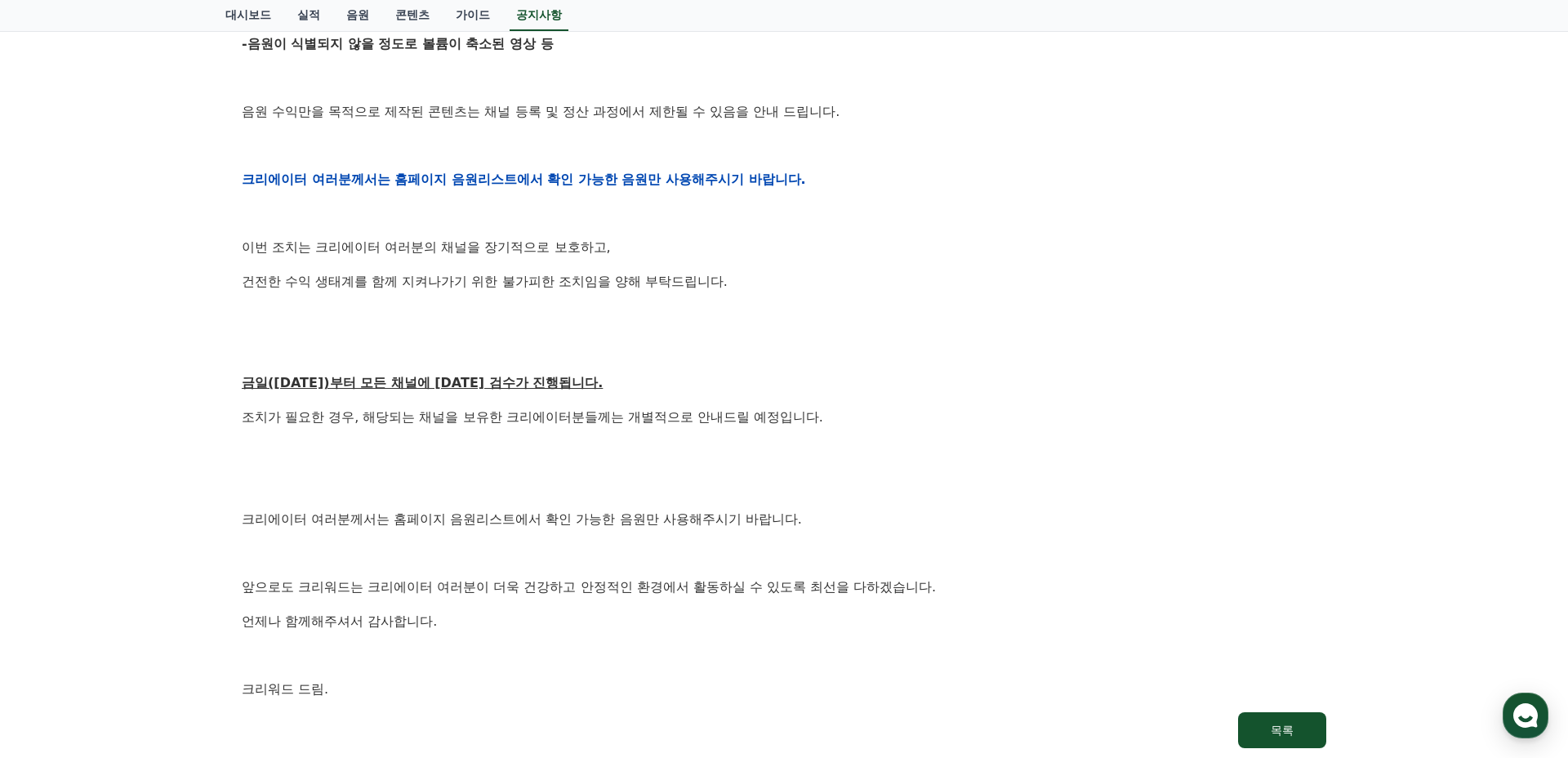
click at [753, 409] on p "조치가 필요한 경우, 해당되는 채널을 보유한 크리에이터분들께는 개별적으로 안내드릴 예정입니다." at bounding box center [783, 417] width 1084 height 22
click at [762, 409] on p "조치가 필요한 경우, 해당되는 채널을 보유한 크리에이터분들께는 개별적으로 안내드릴 예정입니다." at bounding box center [783, 417] width 1084 height 22
drag, startPoint x: 795, startPoint y: 418, endPoint x: 373, endPoint y: 418, distance: 422.0
click at [377, 418] on p "조치가 필요한 경우, 해당되는 채널을 보유한 크리에이터분들께는 개별적으로 안내드릴 예정입니다." at bounding box center [783, 417] width 1084 height 22
click at [372, 418] on p "조치가 필요한 경우, 해당되는 채널을 보유한 크리에이터분들께는 개별적으로 안내드릴 예정입니다." at bounding box center [783, 417] width 1084 height 22
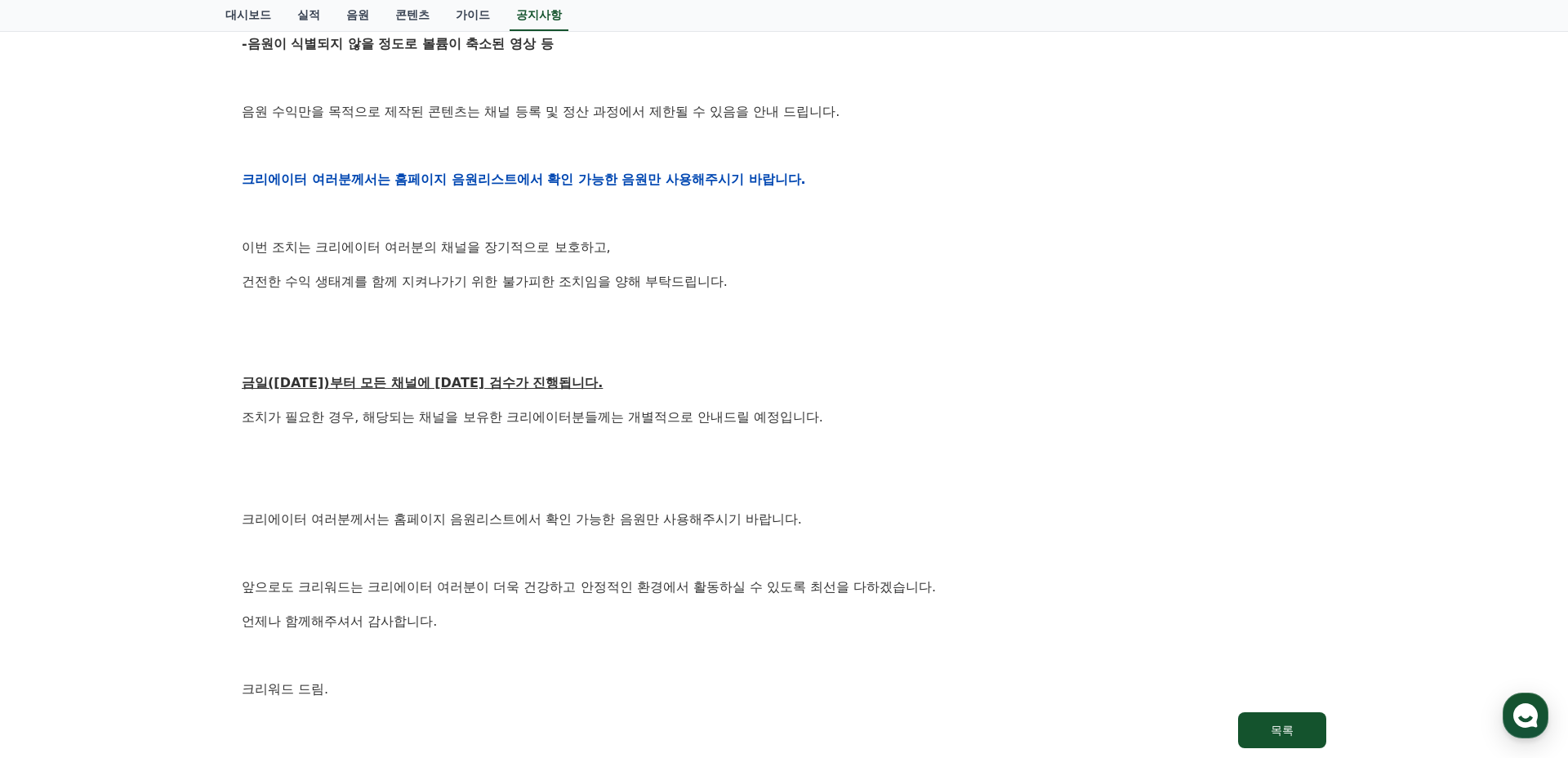
drag, startPoint x: 324, startPoint y: 389, endPoint x: 769, endPoint y: 489, distance: 456.1
click at [769, 489] on div "안녕하세요, 크리워드입니다. 항상 저희와 함께해주시는 크리에이터 여러분께 감사드립니다. 최근 변화하는 시장 환경에 따라, 크리워드 또한 플랫폼…" at bounding box center [783, 179] width 1084 height 1040
click at [767, 489] on p at bounding box center [783, 485] width 1084 height 22
drag, startPoint x: 735, startPoint y: 334, endPoint x: 712, endPoint y: 562, distance: 229.2
click at [712, 562] on div "안녕하세요, 크리워드입니다. 항상 저희와 함께해주시는 크리에이터 여러분께 감사드립니다. 최근 변화하는 시장 환경에 따라, 크리워드 또한 플랫폼…" at bounding box center [783, 179] width 1084 height 1040
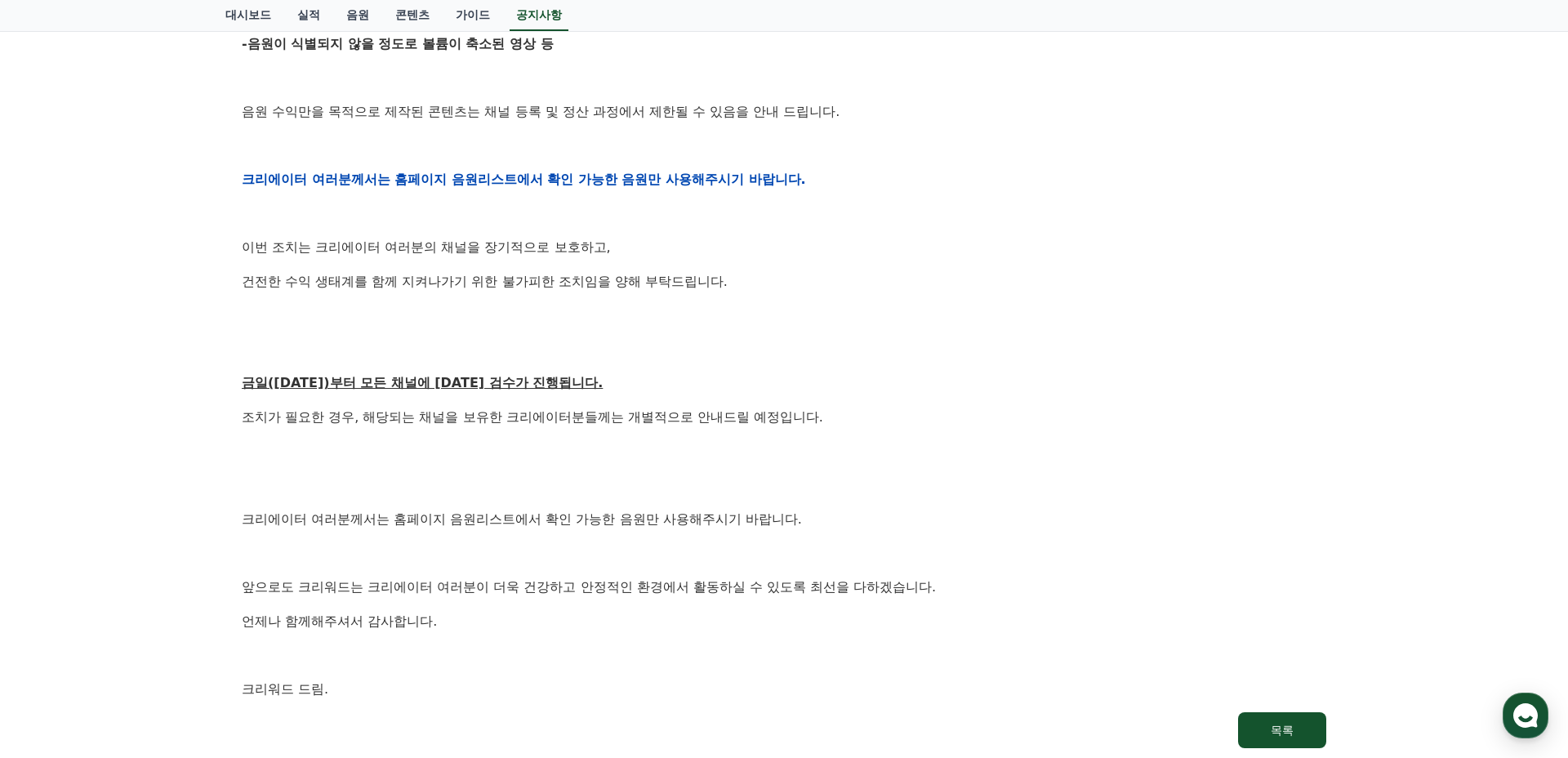
click at [711, 563] on p at bounding box center [783, 554] width 1084 height 22
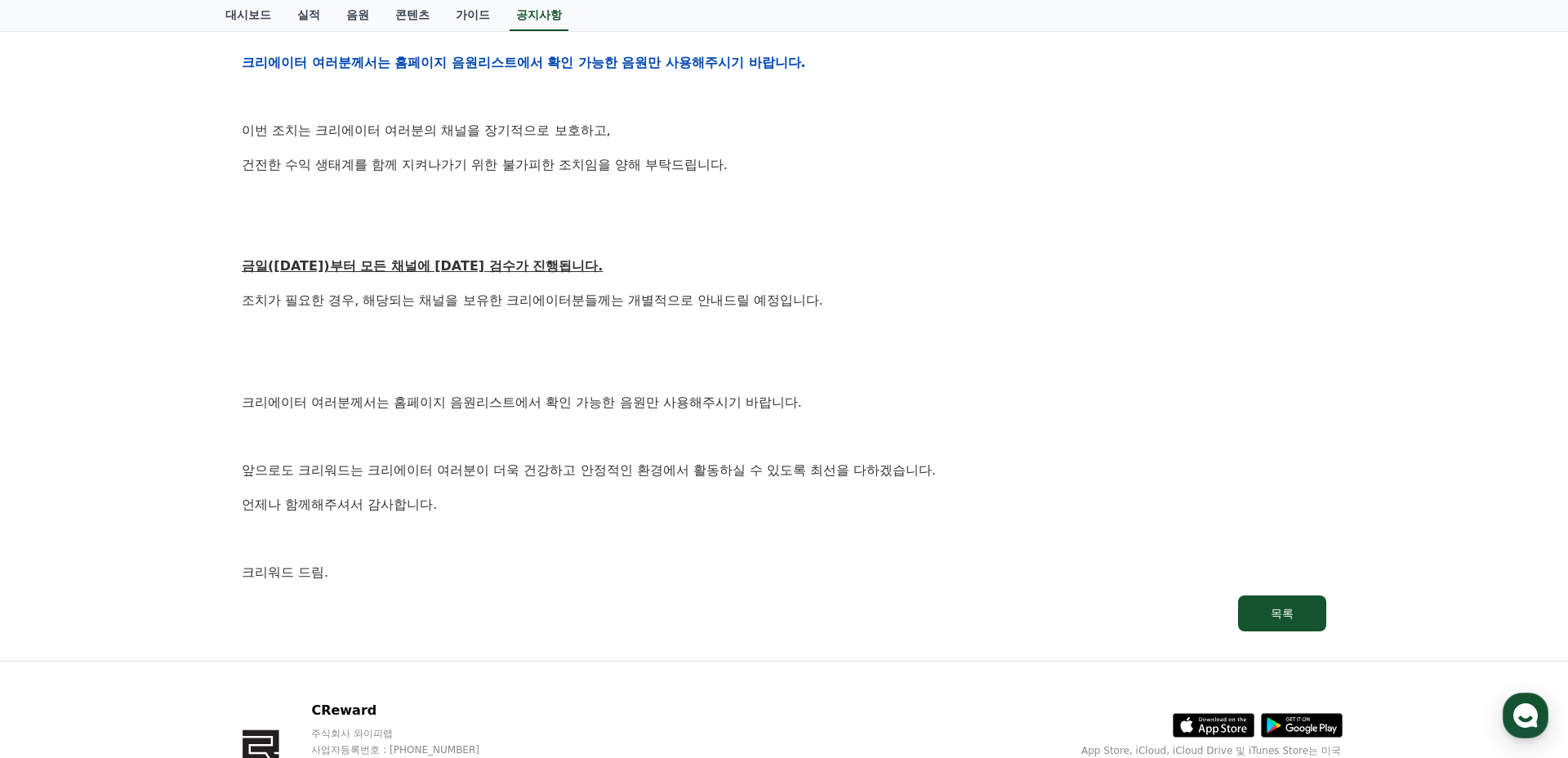
scroll to position [880, 0]
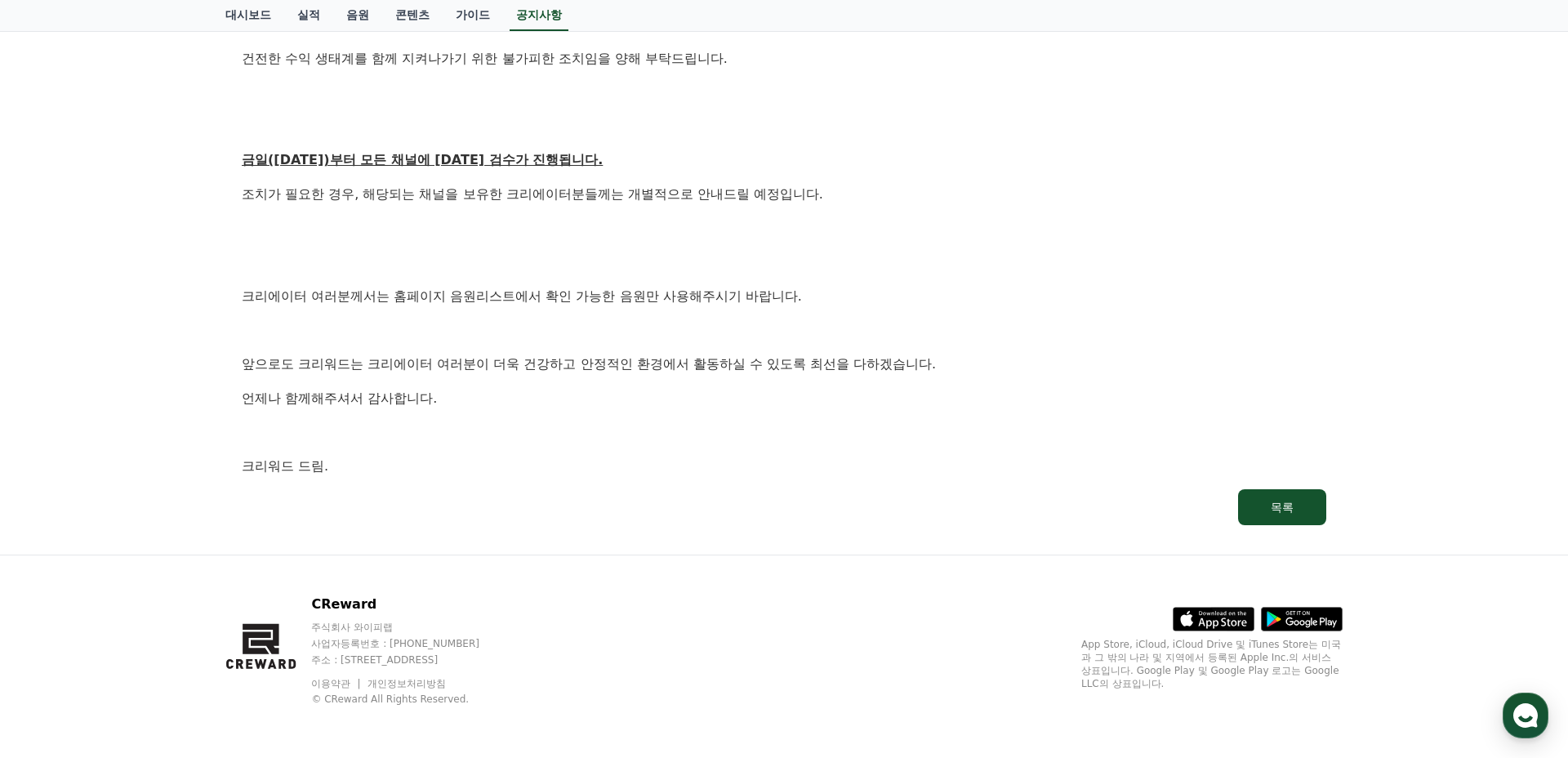
drag, startPoint x: 746, startPoint y: 287, endPoint x: 741, endPoint y: 388, distance: 101.1
click at [741, 396] on p "언제나 함께해주셔서 감사합니다." at bounding box center [783, 399] width 1084 height 22
click at [474, 286] on p "크리에이터 여러분께서는 홈페이지 음원리스트에서 확인 가능한 음원만 사용해주시기 바랍니다." at bounding box center [783, 297] width 1084 height 22
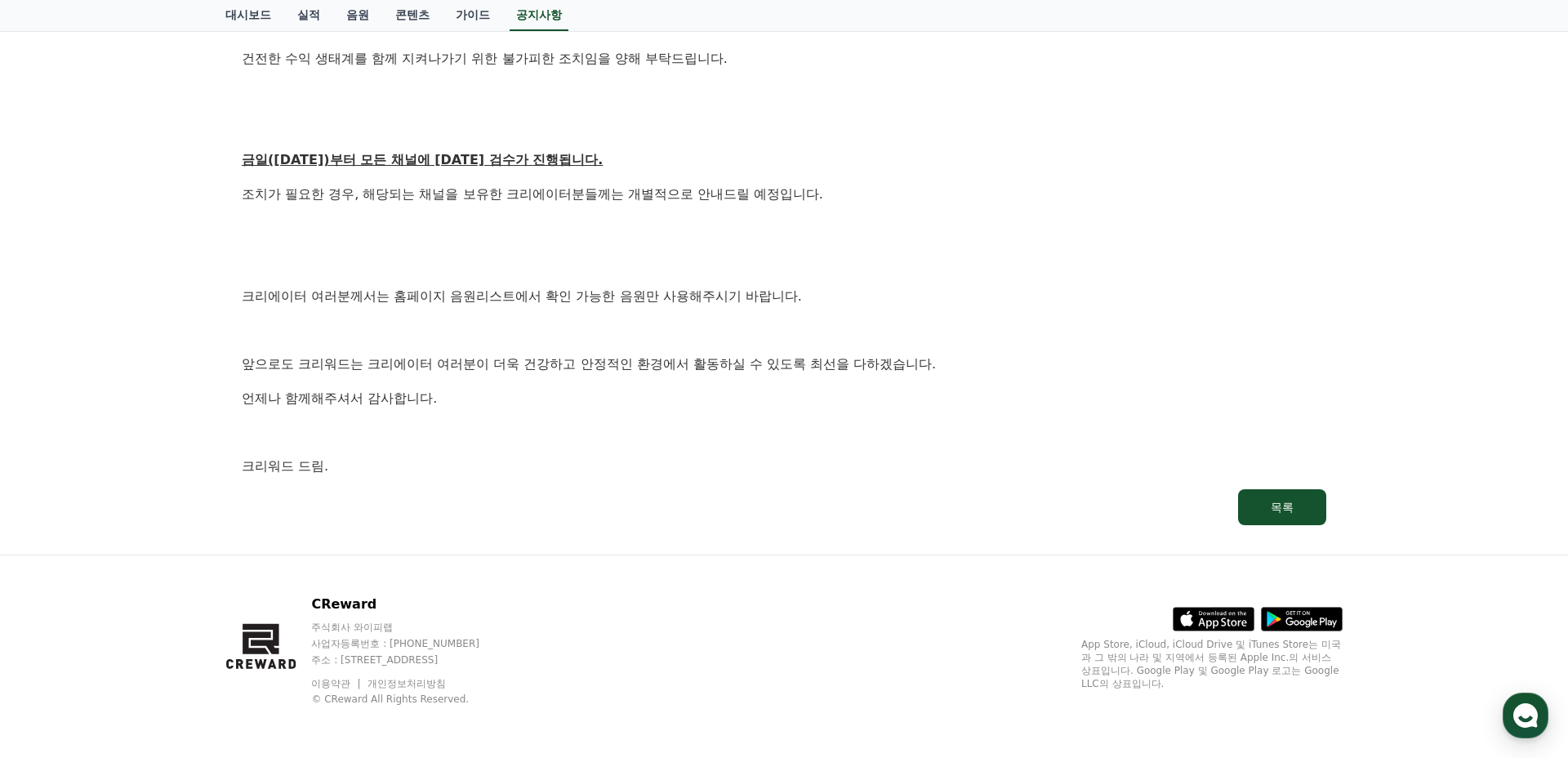
click at [474, 286] on p "크리에이터 여러분께서는 홈페이지 음원리스트에서 확인 가능한 음원만 사용해주시기 바랍니다." at bounding box center [783, 297] width 1084 height 22
click at [511, 329] on p at bounding box center [783, 330] width 1084 height 22
drag, startPoint x: 555, startPoint y: 273, endPoint x: 950, endPoint y: 400, distance: 414.9
click at [949, 404] on p "언제나 함께해주셔서 감사합니다." at bounding box center [783, 399] width 1084 height 22
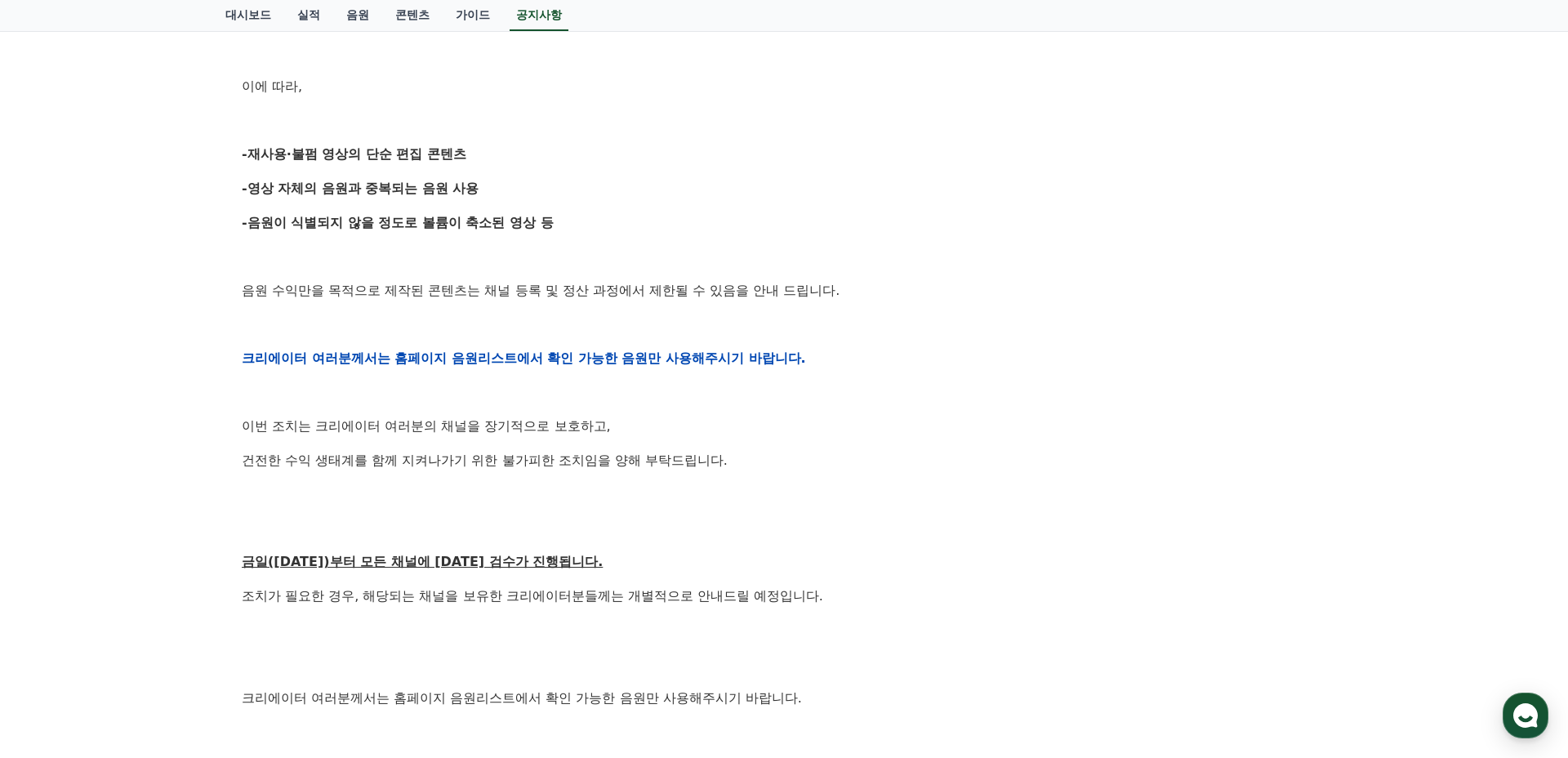
scroll to position [0, 0]
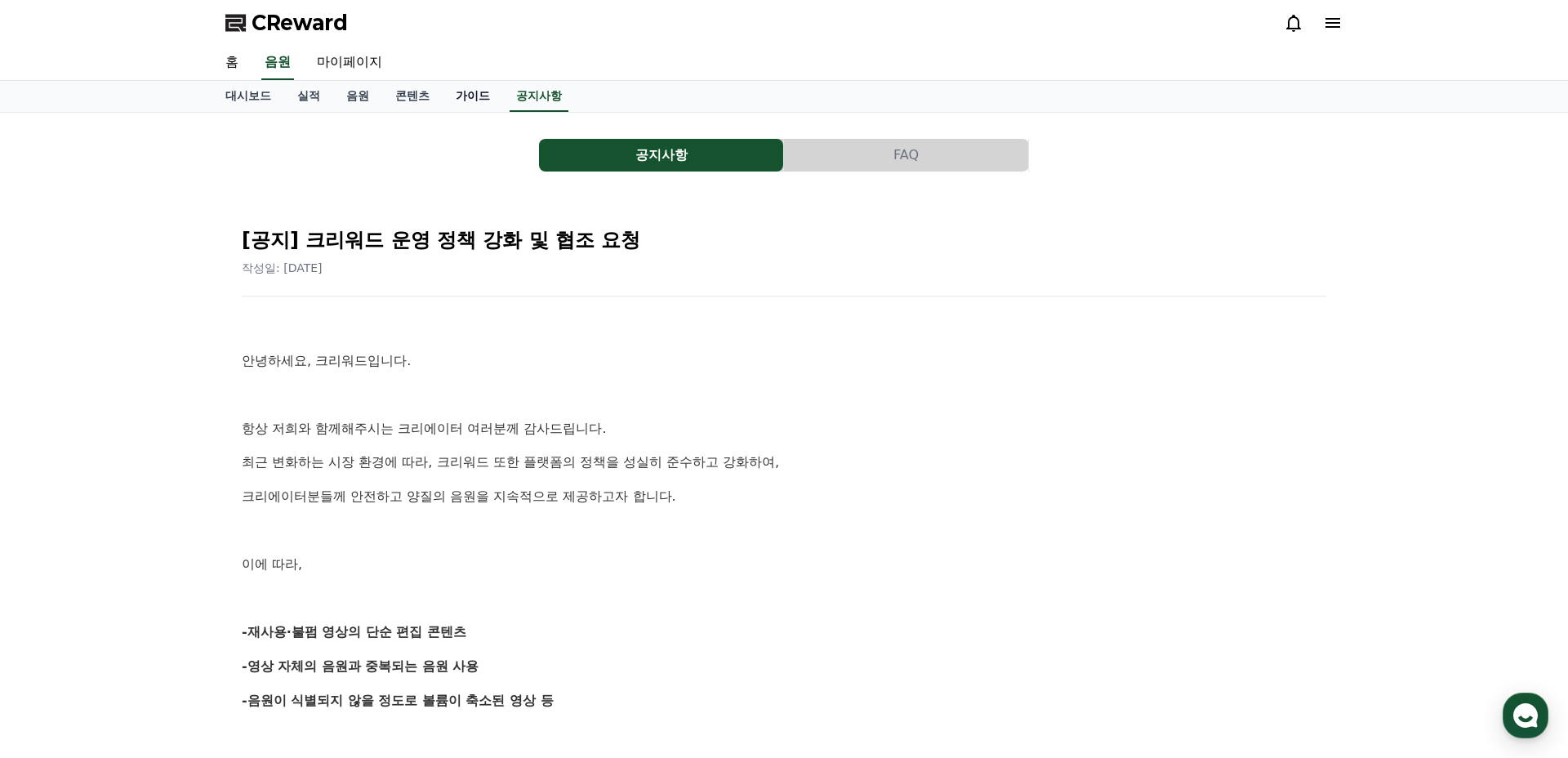
click at [443, 89] on link "가이드" at bounding box center [473, 96] width 61 height 31
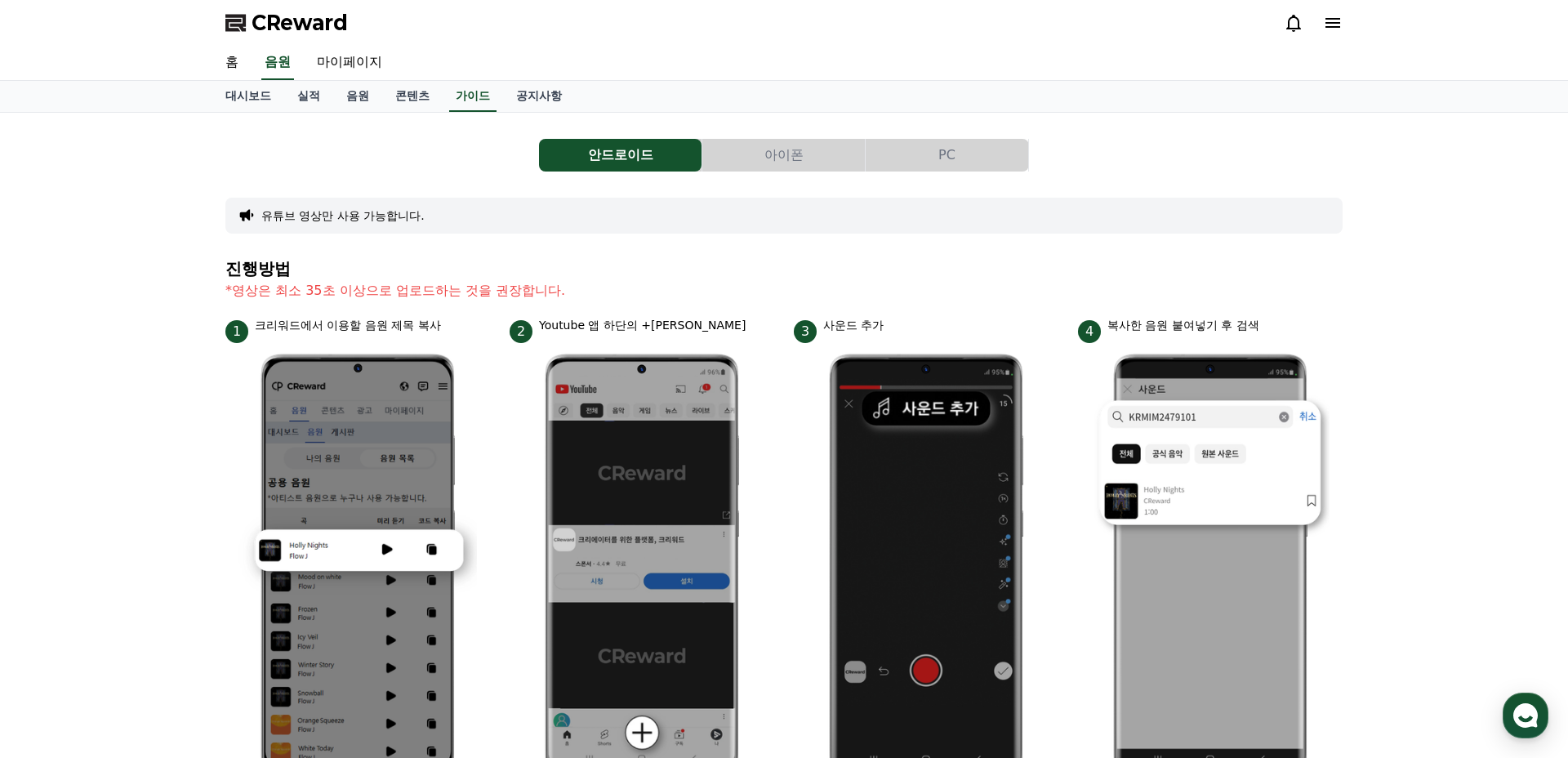
click at [285, 26] on span "CReward" at bounding box center [299, 23] width 96 height 27
